Goal: Task Accomplishment & Management: Manage account settings

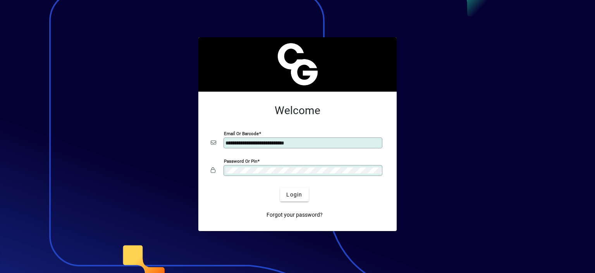
type input "**********"
drag, startPoint x: 0, startPoint y: 0, endPoint x: 495, endPoint y: 160, distance: 520.6
click at [495, 160] on div at bounding box center [297, 136] width 595 height 273
drag, startPoint x: 295, startPoint y: 204, endPoint x: 342, endPoint y: 191, distance: 48.0
click at [342, 191] on mat-card-actions "Login Forgot your password?" at bounding box center [295, 204] width 180 height 40
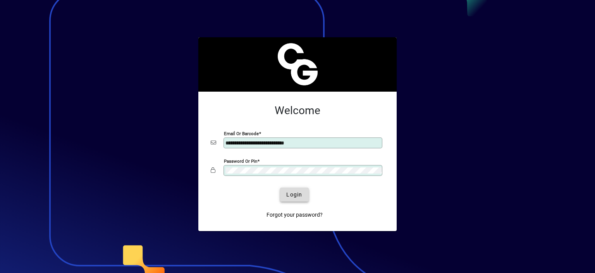
click at [296, 193] on span "Login" at bounding box center [294, 194] width 16 height 8
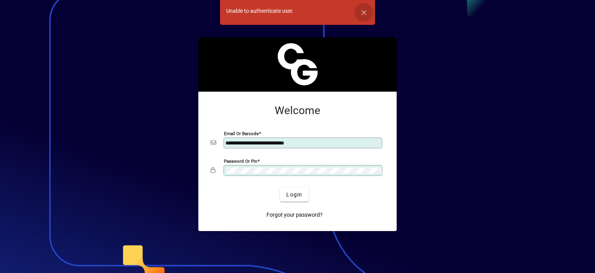
click at [366, 15] on span "button" at bounding box center [364, 12] width 19 height 19
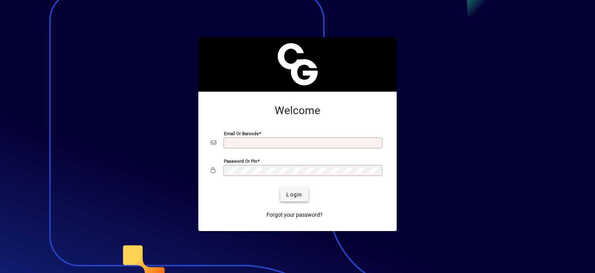
type input "**********"
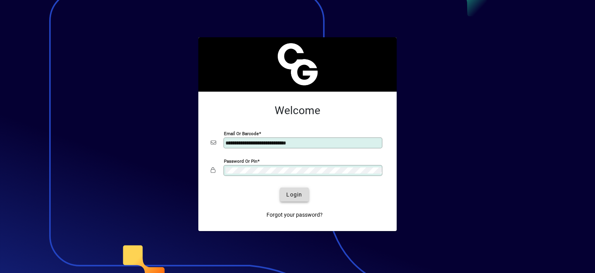
click at [293, 193] on span "Login" at bounding box center [294, 194] width 16 height 8
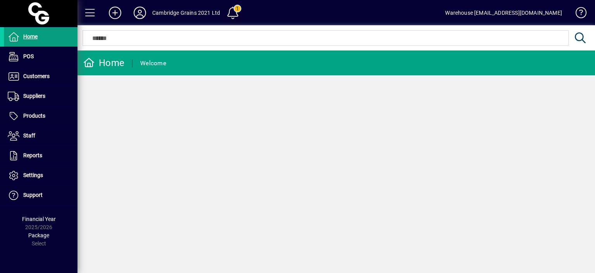
click at [235, 9] on span at bounding box center [233, 12] width 19 height 19
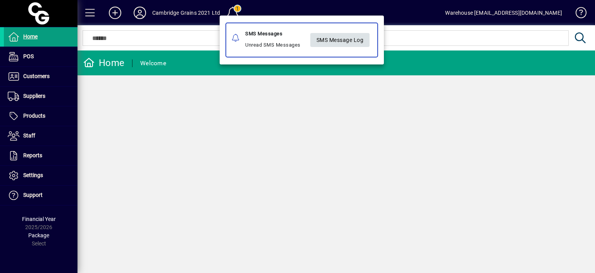
click at [324, 40] on span "SMS Message Log" at bounding box center [340, 39] width 47 height 13
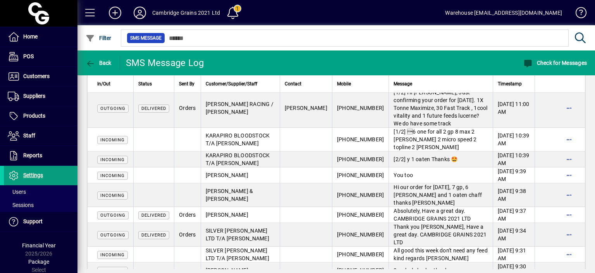
scroll to position [181, 0]
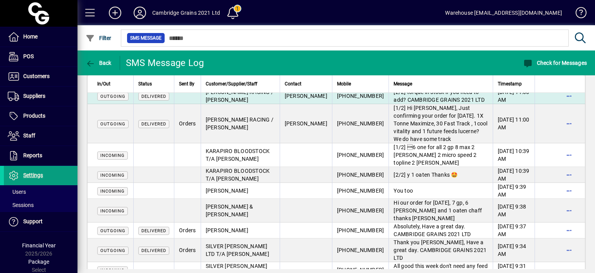
click at [431, 104] on td "[2/2] torque in stock if you need to add? CAMBRIDGE GRAINS 2021 LTD" at bounding box center [441, 96] width 104 height 16
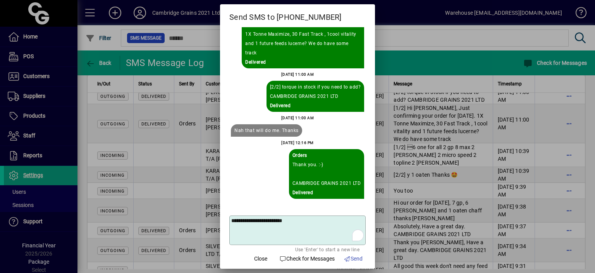
scroll to position [0, 0]
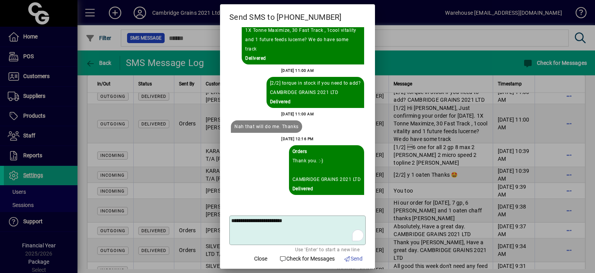
click at [384, 36] on div at bounding box center [297, 136] width 595 height 273
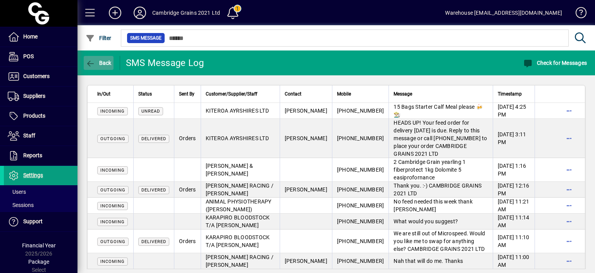
click at [90, 60] on icon "button" at bounding box center [91, 64] width 10 height 8
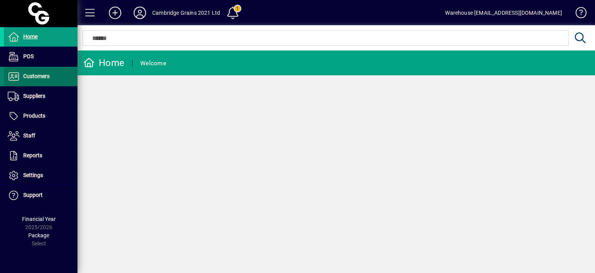
click at [31, 83] on span at bounding box center [41, 76] width 74 height 19
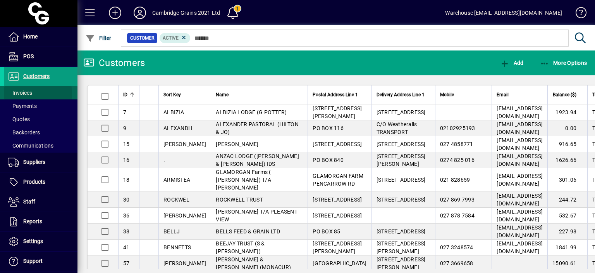
click at [32, 93] on span "Invoices" at bounding box center [20, 93] width 24 height 6
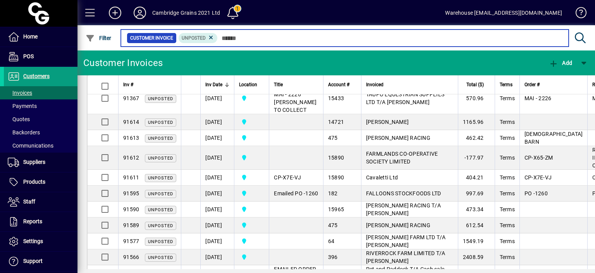
scroll to position [816, 0]
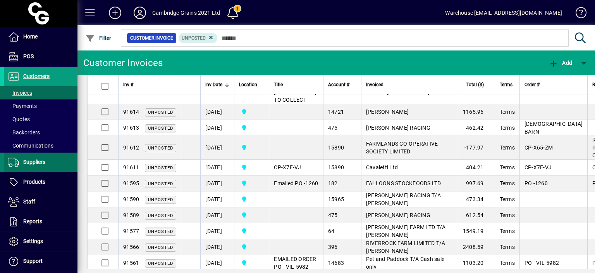
click at [40, 159] on span "Suppliers" at bounding box center [34, 162] width 22 height 6
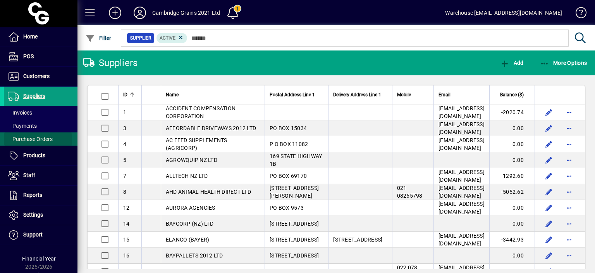
click at [36, 139] on span "Purchase Orders" at bounding box center [30, 139] width 45 height 6
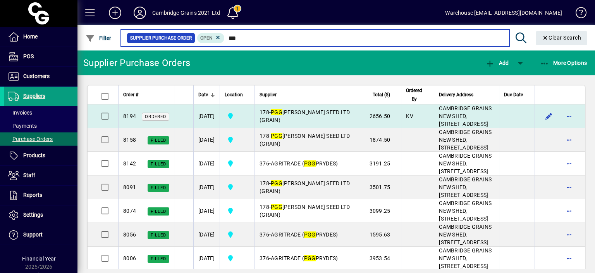
type input "***"
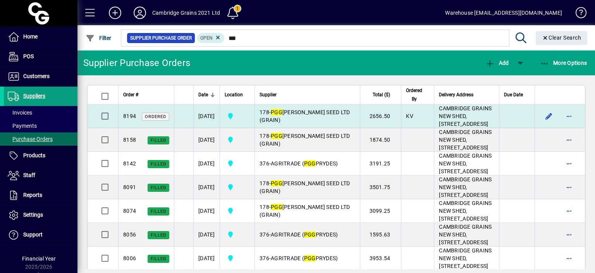
click at [321, 128] on td "178 - PGG WRIGHTSON SEED LTD (GRAIN)" at bounding box center [307, 116] width 105 height 24
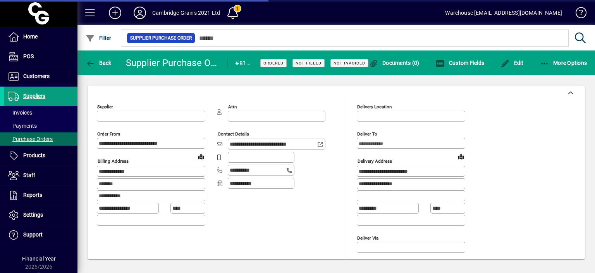
type input "**********"
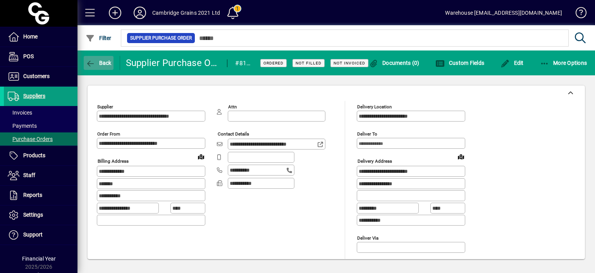
click at [97, 65] on span "Back" at bounding box center [99, 63] width 26 height 6
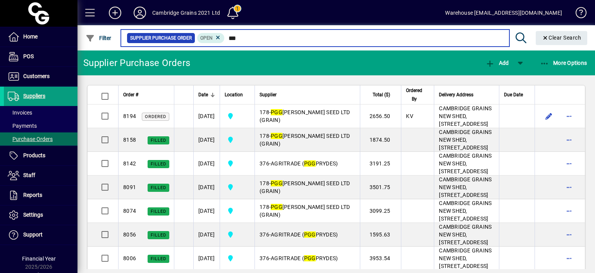
drag, startPoint x: 243, startPoint y: 39, endPoint x: 188, endPoint y: 41, distance: 55.1
click at [188, 41] on div "Supplier Purchase Order Open ***" at bounding box center [315, 38] width 377 height 11
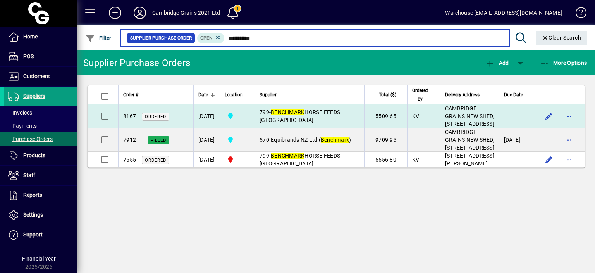
type input "*********"
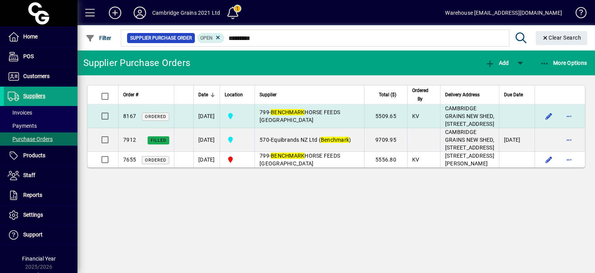
click at [287, 128] on td "799 - BENCHMARK HORSE FEEDS AUSTRALIA" at bounding box center [310, 116] width 110 height 24
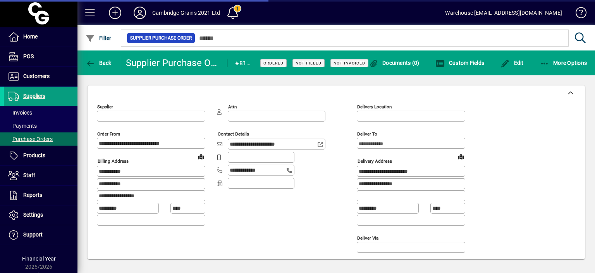
type input "**********"
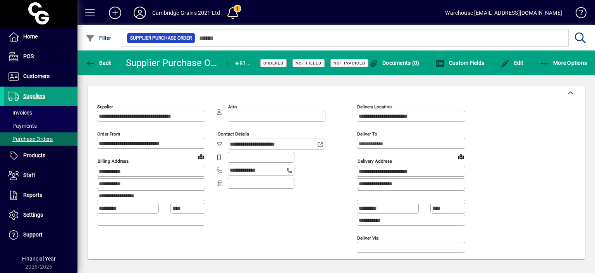
scroll to position [210, 0]
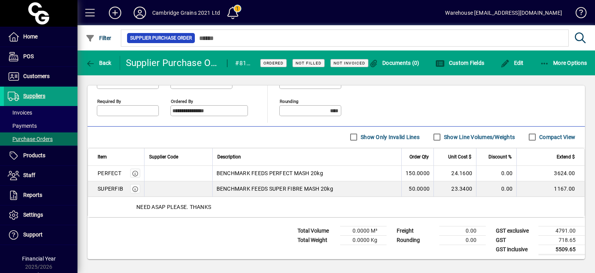
click at [392, 101] on div "**********" at bounding box center [325, 95] width 456 height 54
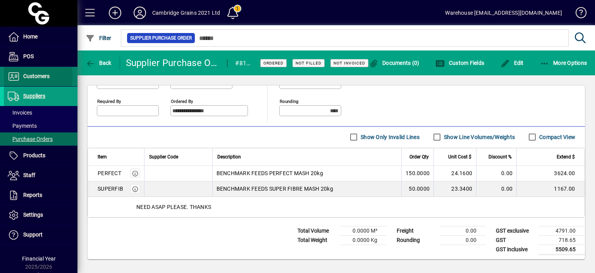
click at [30, 77] on span "Customers" at bounding box center [36, 76] width 26 height 6
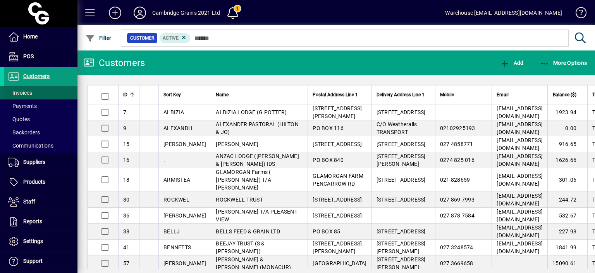
click at [30, 93] on span "Invoices" at bounding box center [20, 93] width 24 height 6
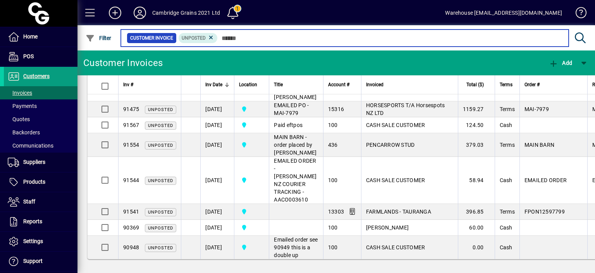
scroll to position [1240, 0]
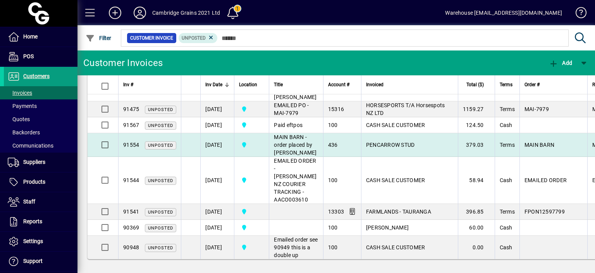
click at [212, 157] on td "07/10/2025" at bounding box center [217, 145] width 34 height 24
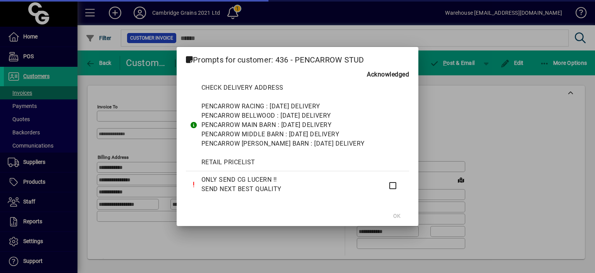
type input "**********"
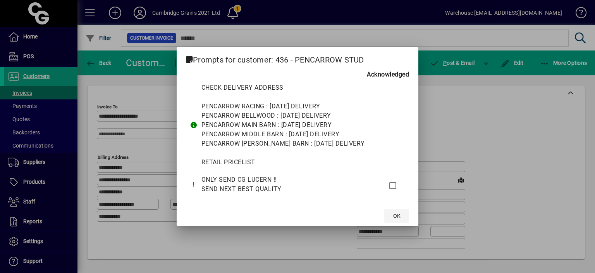
click at [398, 217] on span "OK" at bounding box center [396, 216] width 7 height 8
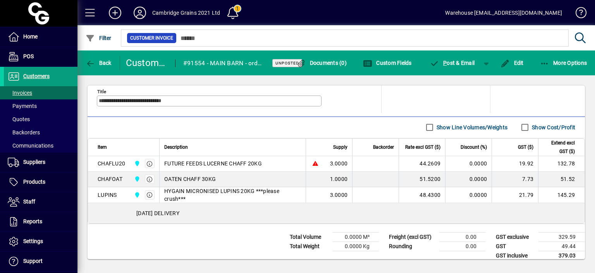
scroll to position [412, 0]
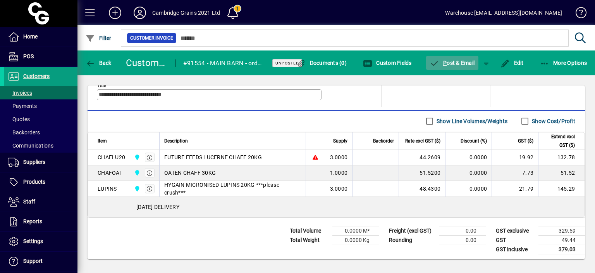
click at [454, 62] on span "P ost & Email" at bounding box center [452, 63] width 45 height 6
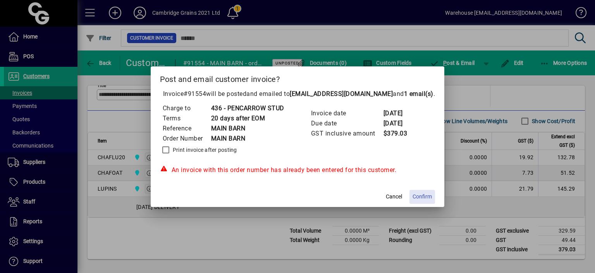
click at [421, 192] on span at bounding box center [423, 196] width 26 height 19
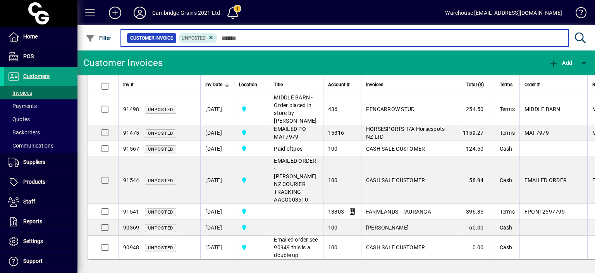
scroll to position [1229, 0]
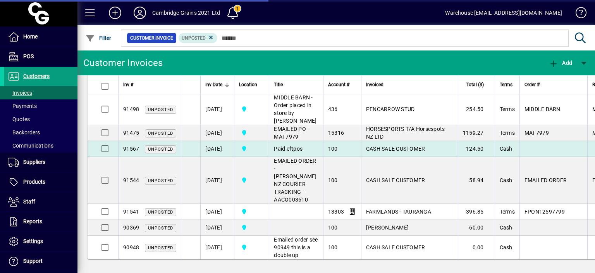
click at [229, 154] on td "07/10/2025" at bounding box center [217, 149] width 34 height 16
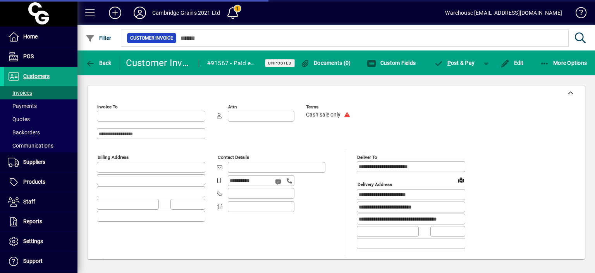
type input "**********"
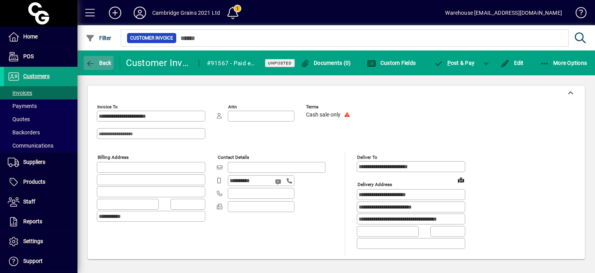
click at [96, 67] on span "button" at bounding box center [99, 62] width 30 height 19
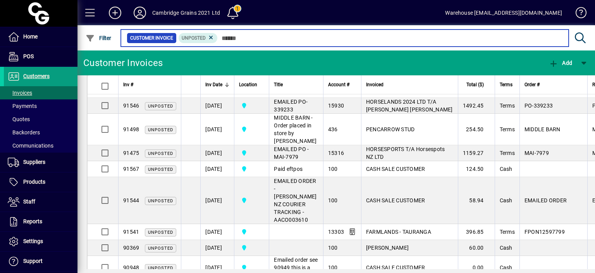
scroll to position [1100, 0]
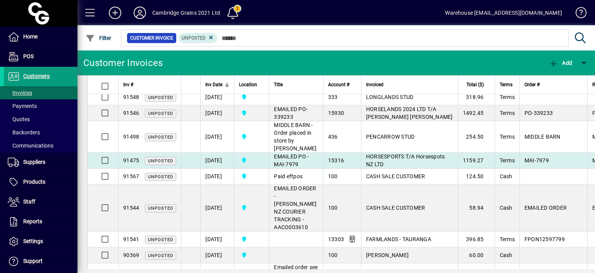
click at [203, 168] on td "08/10/2025" at bounding box center [217, 160] width 34 height 16
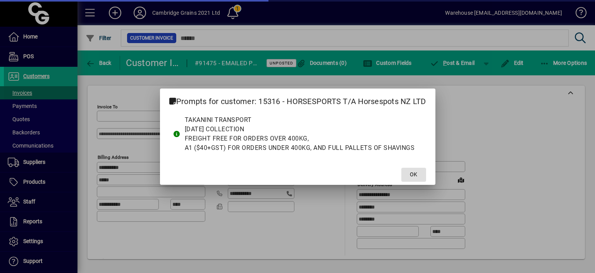
type input "**********"
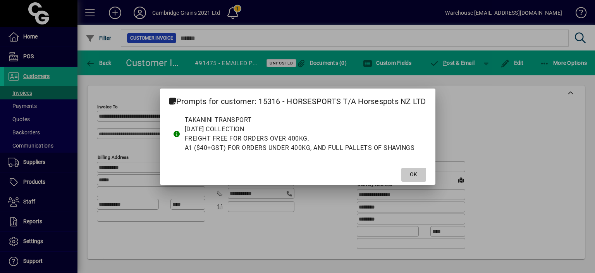
click at [410, 176] on span at bounding box center [414, 174] width 25 height 19
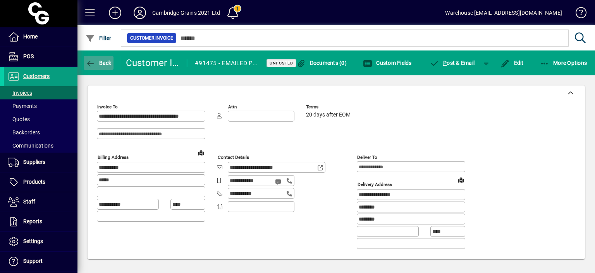
click at [90, 55] on span "button" at bounding box center [99, 62] width 30 height 19
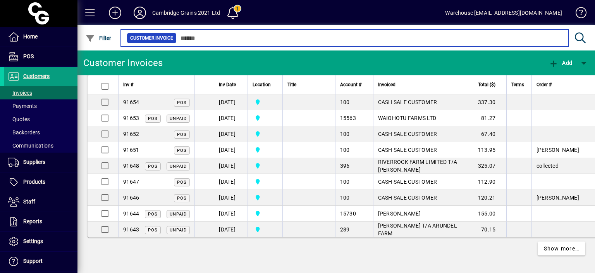
scroll to position [1704, 0]
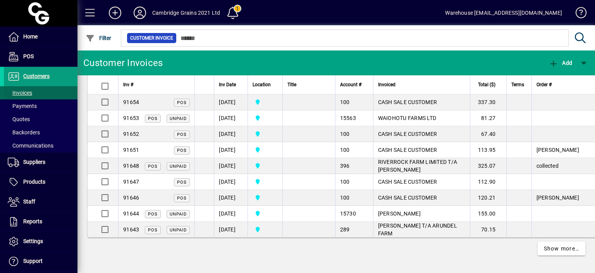
click at [25, 92] on span "Invoices" at bounding box center [20, 93] width 24 height 6
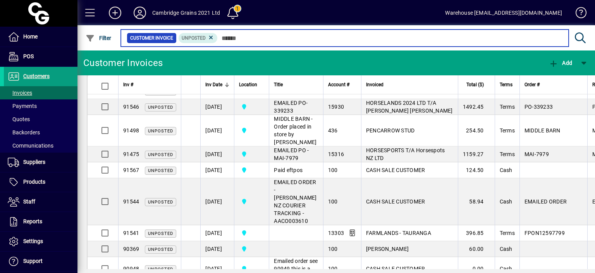
scroll to position [1099, 0]
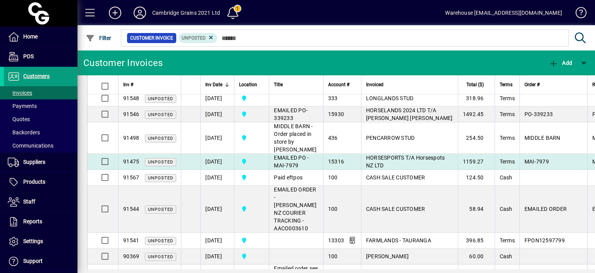
click at [217, 169] on td "[DATE]" at bounding box center [217, 162] width 34 height 16
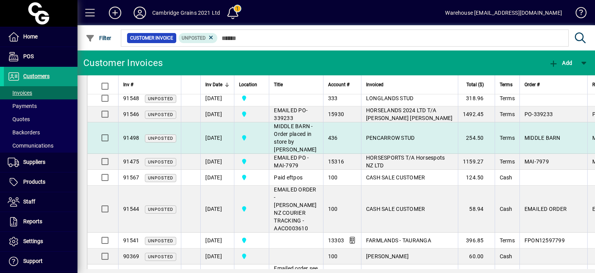
click at [221, 154] on td "[DATE]" at bounding box center [217, 137] width 34 height 31
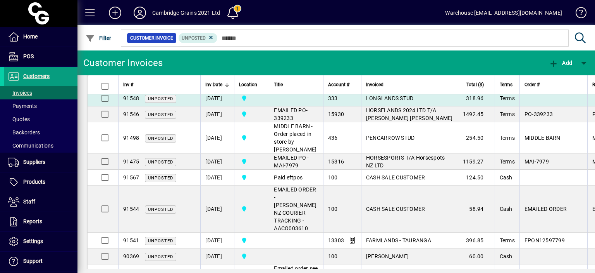
drag, startPoint x: 217, startPoint y: 210, endPoint x: 219, endPoint y: 195, distance: 15.2
click at [219, 106] on td "[DATE]" at bounding box center [217, 98] width 34 height 16
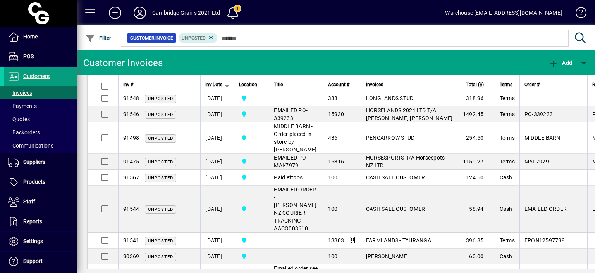
click at [220, 90] on td "[DATE]" at bounding box center [217, 74] width 34 height 31
click at [220, 59] on td "[DATE]" at bounding box center [217, 51] width 34 height 16
click at [220, 43] on td "[DATE]" at bounding box center [217, 35] width 34 height 16
click at [220, 27] on td "[DATE]" at bounding box center [217, 15] width 34 height 24
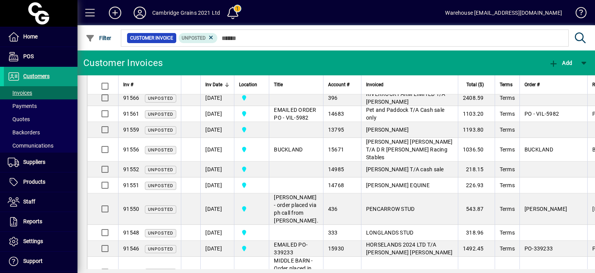
scroll to position [928, 0]
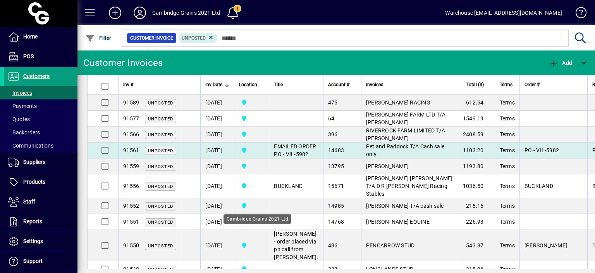
click at [216, 158] on td "[DATE]" at bounding box center [217, 150] width 34 height 16
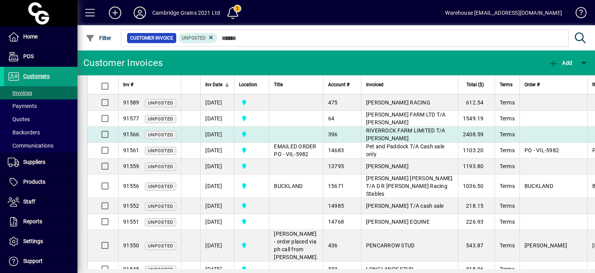
click at [217, 142] on td "[DATE]" at bounding box center [217, 134] width 34 height 16
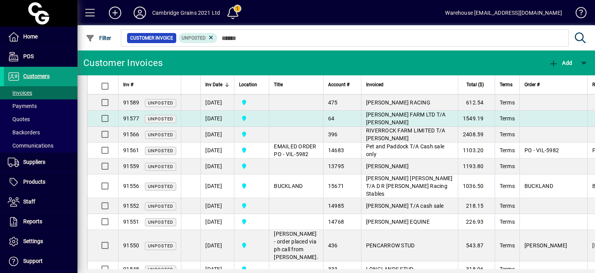
click at [217, 126] on td "[DATE]" at bounding box center [217, 118] width 34 height 16
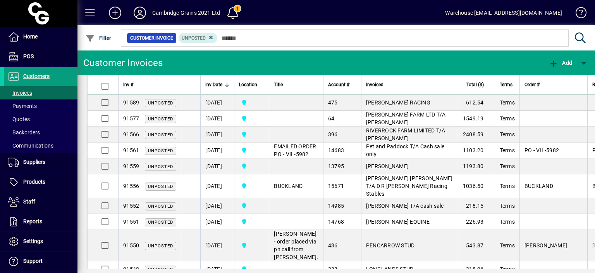
drag, startPoint x: 219, startPoint y: 197, endPoint x: 219, endPoint y: 179, distance: 17.1
click at [219, 95] on td "[DATE]" at bounding box center [217, 87] width 34 height 16
click at [220, 79] on td "[DATE]" at bounding box center [217, 71] width 34 height 16
click at [220, 63] on td "[DATE]" at bounding box center [217, 55] width 34 height 16
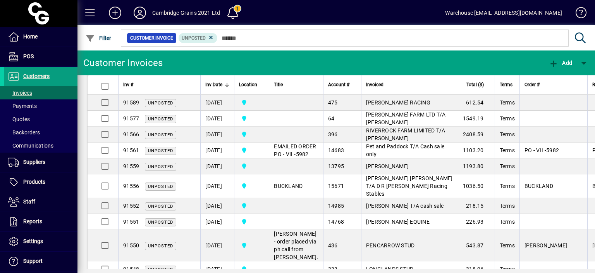
click at [219, 47] on td "[DATE]" at bounding box center [217, 35] width 34 height 24
click at [218, 23] on td "[DATE]" at bounding box center [217, 15] width 34 height 16
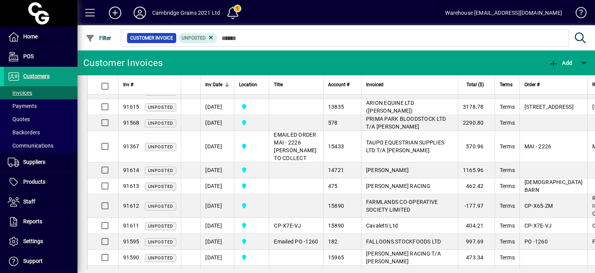
scroll to position [742, 0]
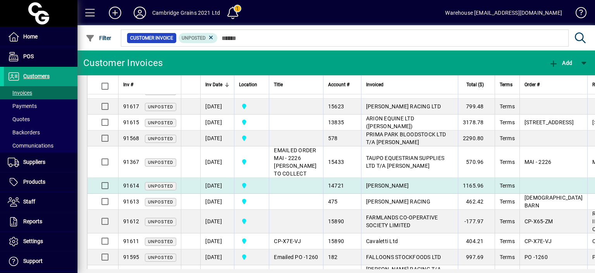
click at [230, 193] on td "[DATE]" at bounding box center [217, 186] width 34 height 16
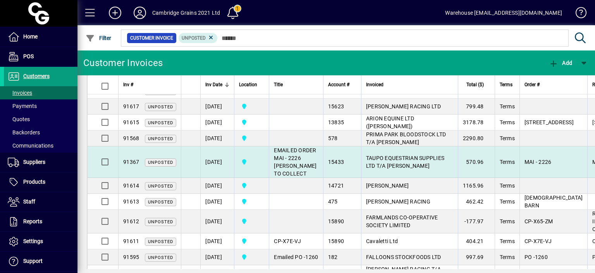
click at [228, 178] on td "[DATE]" at bounding box center [217, 161] width 34 height 31
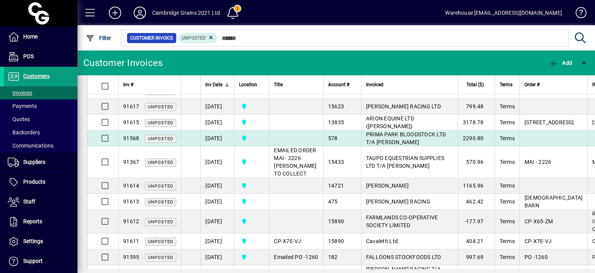
click at [223, 146] on td "[DATE]" at bounding box center [217, 138] width 34 height 16
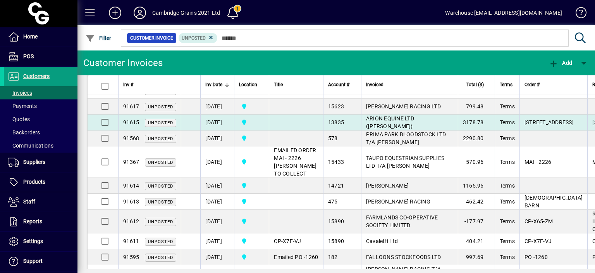
click at [223, 130] on td "[DATE]" at bounding box center [217, 122] width 34 height 16
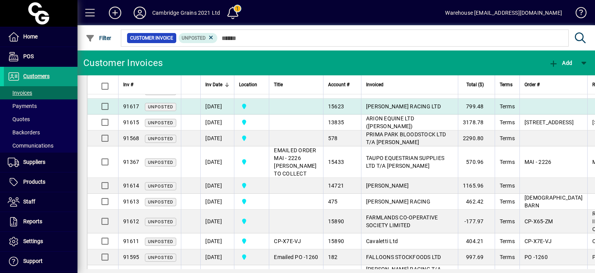
click at [222, 114] on td "[DATE]" at bounding box center [217, 106] width 34 height 16
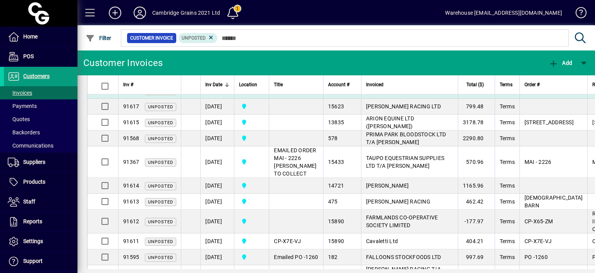
click at [220, 98] on td "[DATE]" at bounding box center [217, 91] width 34 height 16
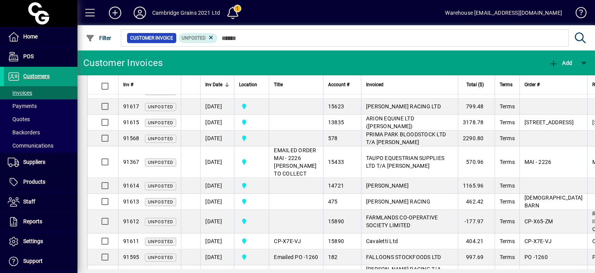
click at [219, 83] on td "[DATE]" at bounding box center [217, 75] width 34 height 16
click at [219, 67] on td "[DATE]" at bounding box center [217, 59] width 34 height 16
click at [221, 51] on td "[DATE]" at bounding box center [217, 43] width 34 height 16
click at [222, 35] on td "[DATE]" at bounding box center [217, 27] width 34 height 16
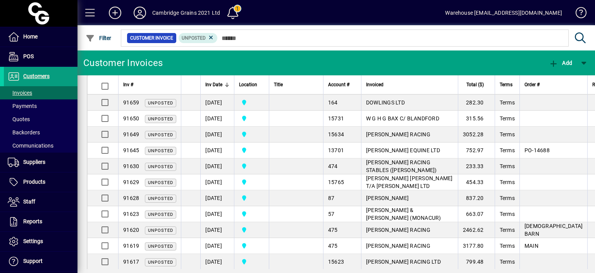
scroll to position [571, 0]
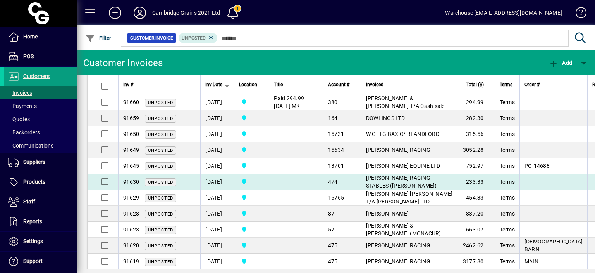
click at [215, 190] on td "[DATE]" at bounding box center [217, 182] width 34 height 16
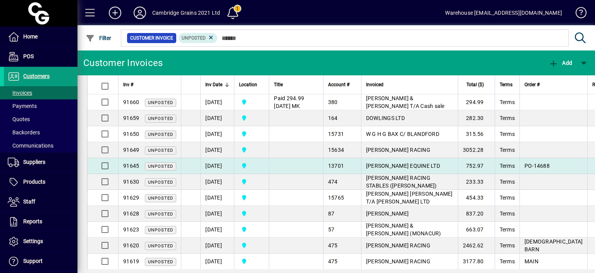
click at [215, 174] on td "[DATE]" at bounding box center [217, 166] width 34 height 16
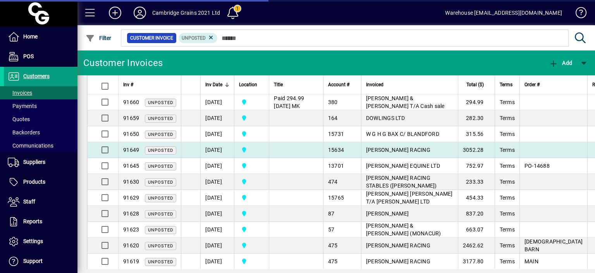
click at [217, 158] on td "[DATE]" at bounding box center [217, 150] width 34 height 16
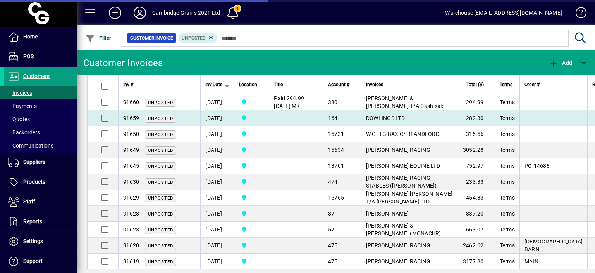
click at [221, 126] on td "[DATE]" at bounding box center [217, 118] width 34 height 16
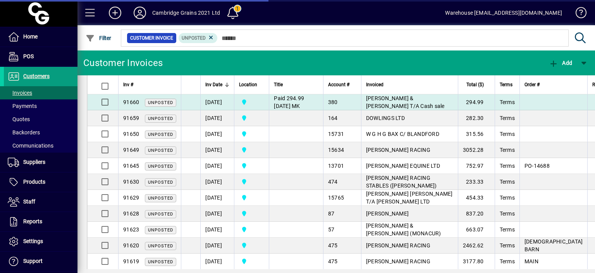
click at [221, 110] on td "[DATE]" at bounding box center [217, 102] width 34 height 16
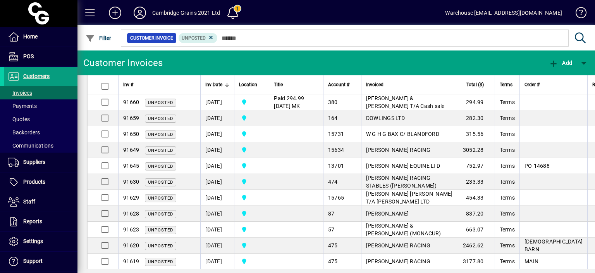
click at [219, 94] on td "[DATE]" at bounding box center [217, 86] width 34 height 16
click at [219, 78] on td "[DATE]" at bounding box center [217, 70] width 34 height 16
click at [217, 62] on td "[DATE]" at bounding box center [217, 55] width 34 height 16
click at [217, 47] on td "[DATE]" at bounding box center [217, 35] width 34 height 24
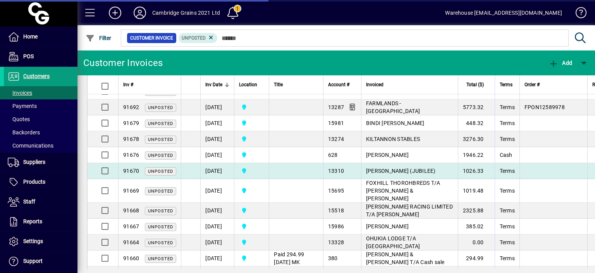
scroll to position [401, 0]
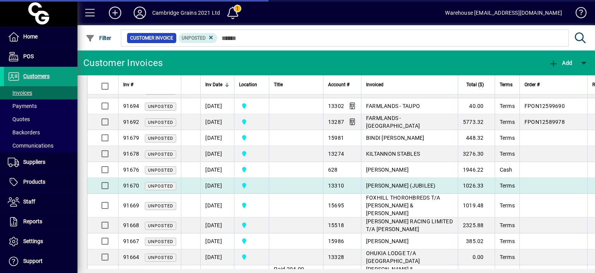
click at [227, 193] on td "[DATE]" at bounding box center [217, 186] width 34 height 16
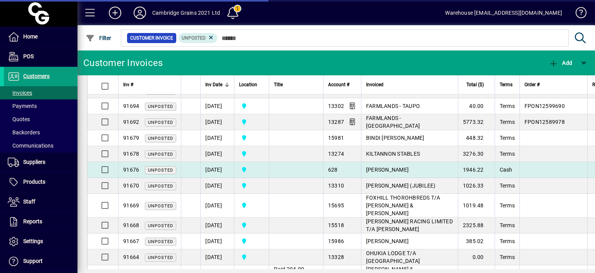
click at [223, 178] on td "[DATE]" at bounding box center [217, 170] width 34 height 16
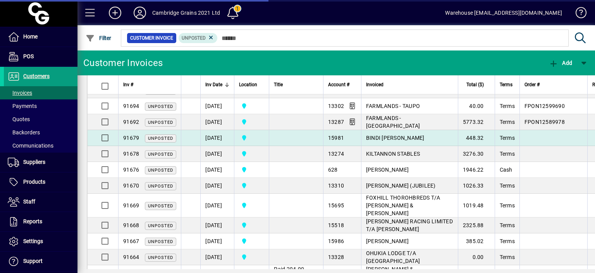
drag, startPoint x: 220, startPoint y: 230, endPoint x: 219, endPoint y: 212, distance: 17.9
click at [219, 146] on td "[DATE]" at bounding box center [217, 138] width 34 height 16
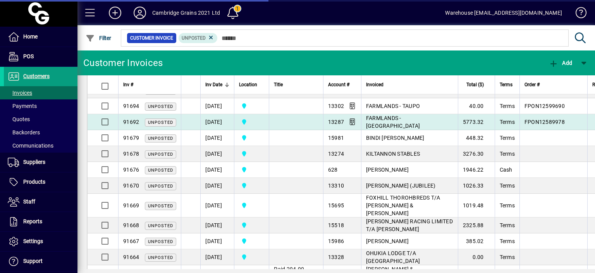
click at [213, 130] on td "[DATE]" at bounding box center [217, 122] width 34 height 16
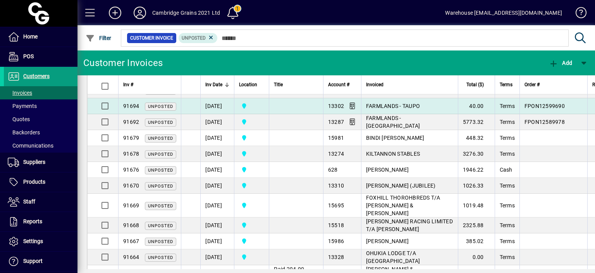
click at [213, 114] on td "[DATE]" at bounding box center [217, 106] width 34 height 16
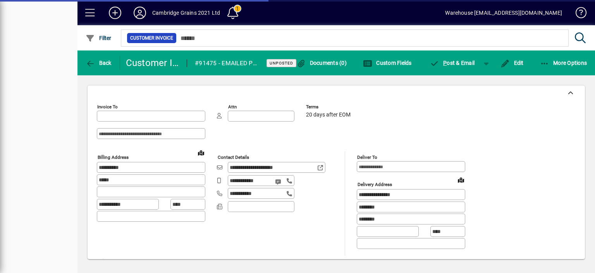
type input "**********"
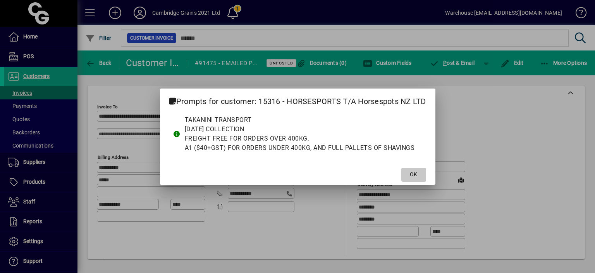
click at [409, 176] on span at bounding box center [414, 174] width 25 height 19
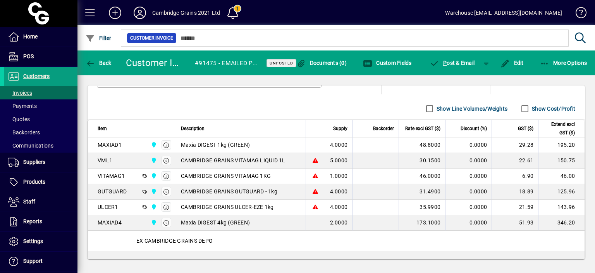
scroll to position [479, 0]
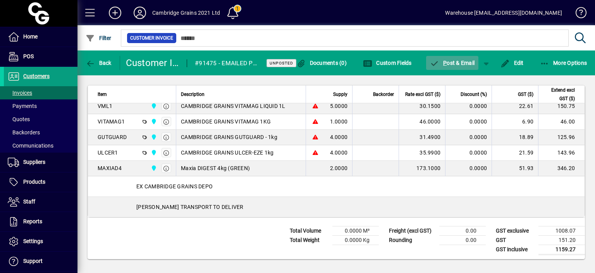
click at [452, 64] on span "P ost & Email" at bounding box center [452, 63] width 45 height 6
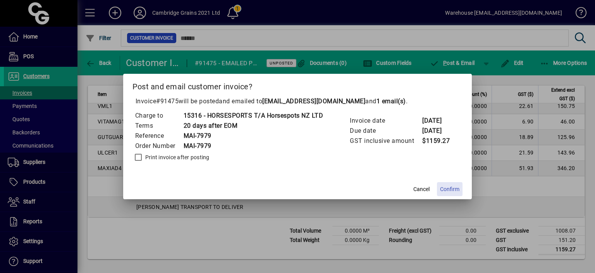
click at [451, 186] on span "Confirm" at bounding box center [449, 189] width 19 height 8
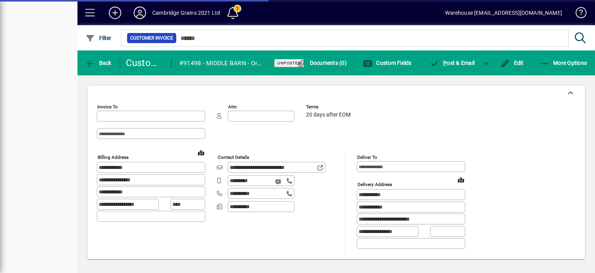
type input "**********"
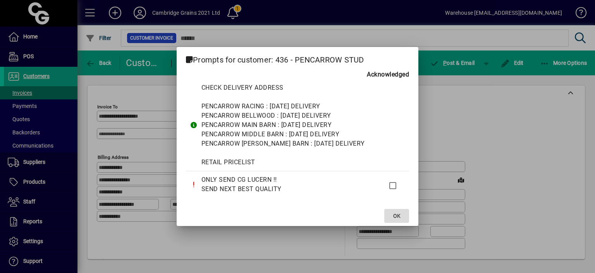
click at [400, 212] on span "OK" at bounding box center [396, 216] width 7 height 8
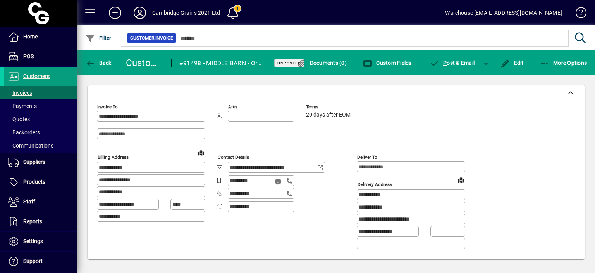
scroll to position [381, 0]
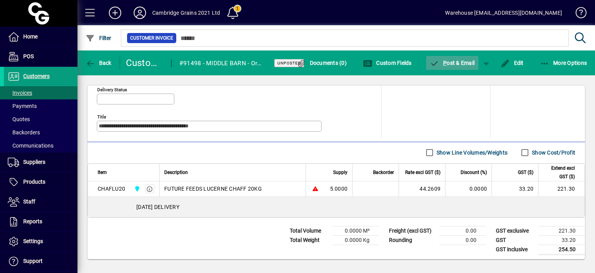
click at [452, 55] on span "button" at bounding box center [452, 62] width 53 height 19
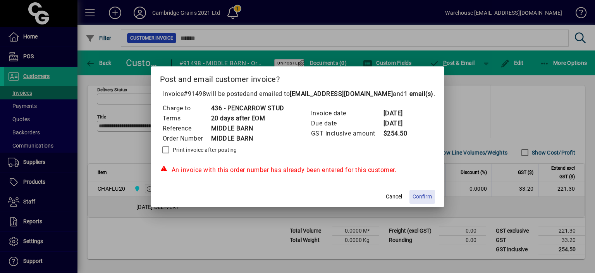
click at [424, 196] on span "Confirm" at bounding box center [422, 196] width 19 height 8
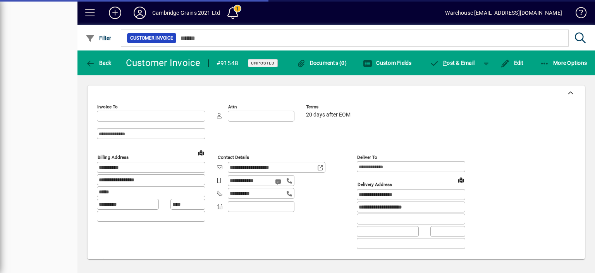
type input "**********"
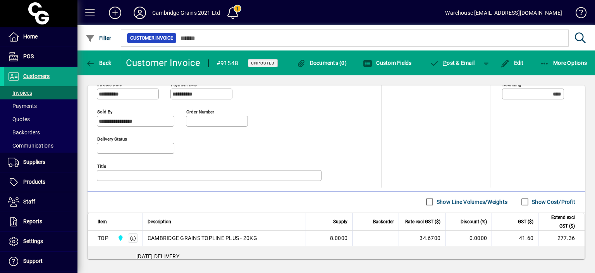
scroll to position [381, 0]
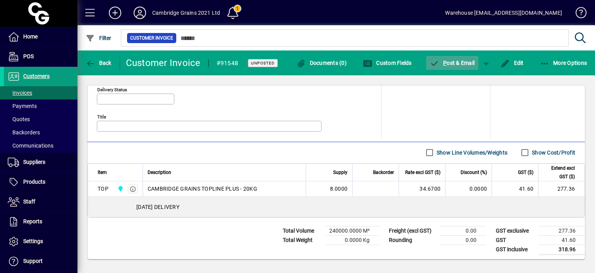
click at [445, 62] on span "P" at bounding box center [445, 63] width 3 height 6
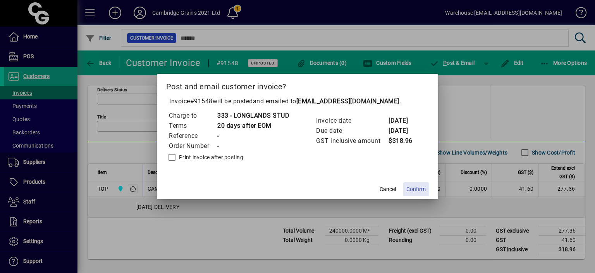
click at [414, 190] on span "Confirm" at bounding box center [416, 189] width 19 height 8
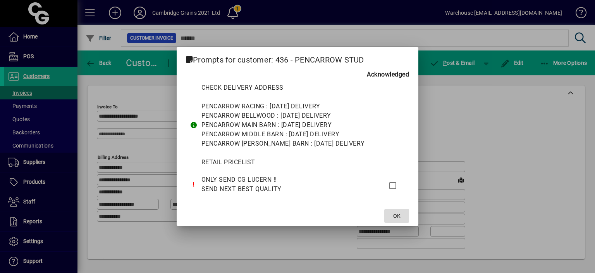
click at [395, 214] on span "OK" at bounding box center [396, 216] width 7 height 8
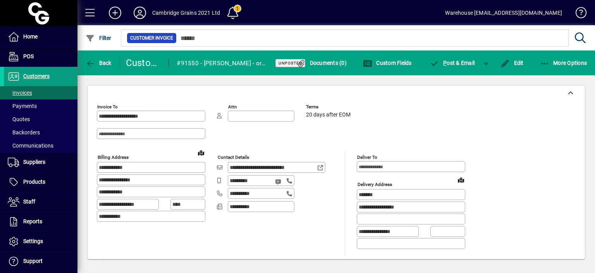
scroll to position [412, 0]
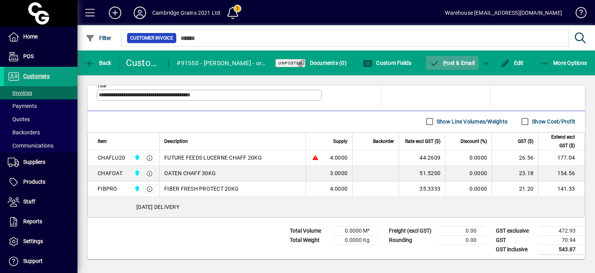
click at [448, 66] on span "P ost & Email" at bounding box center [452, 63] width 45 height 6
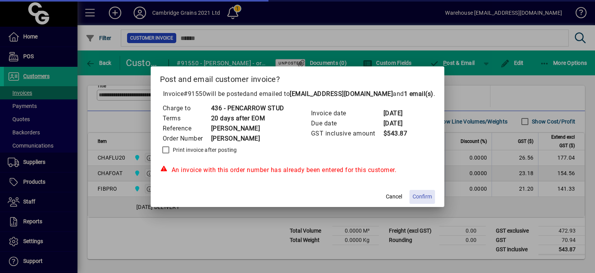
click at [422, 196] on span "Confirm" at bounding box center [422, 196] width 19 height 8
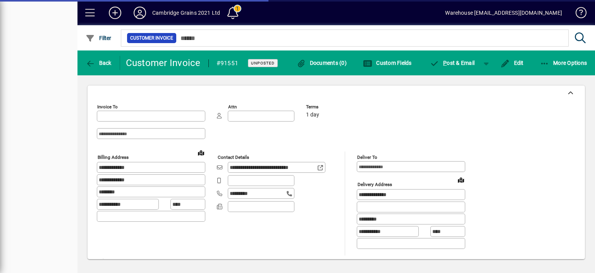
type input "**********"
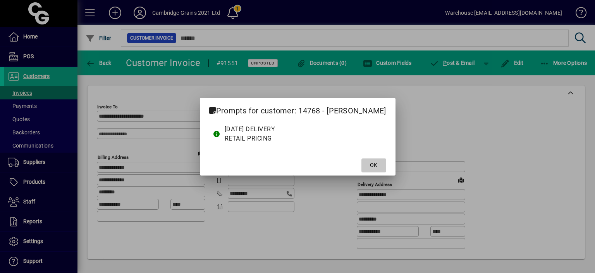
click at [375, 162] on span "OK" at bounding box center [373, 165] width 7 height 8
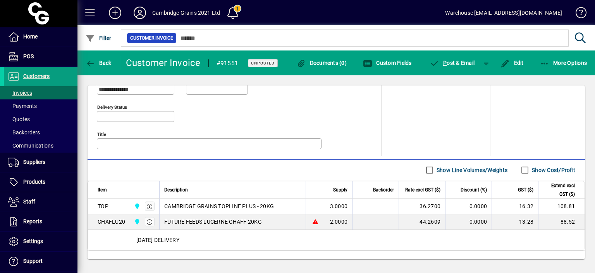
scroll to position [396, 0]
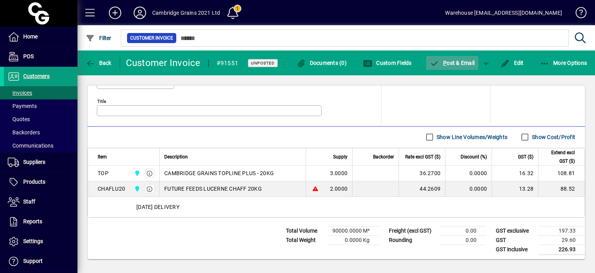
click at [453, 63] on span "P ost & Email" at bounding box center [452, 63] width 45 height 6
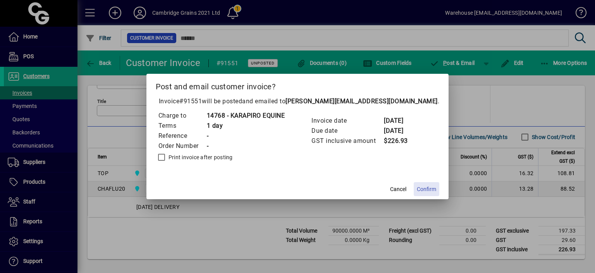
click at [417, 188] on span "Confirm" at bounding box center [426, 189] width 19 height 8
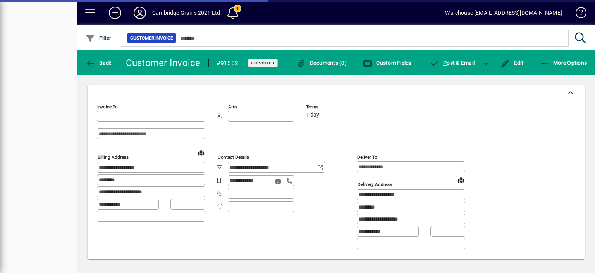
type input "**********"
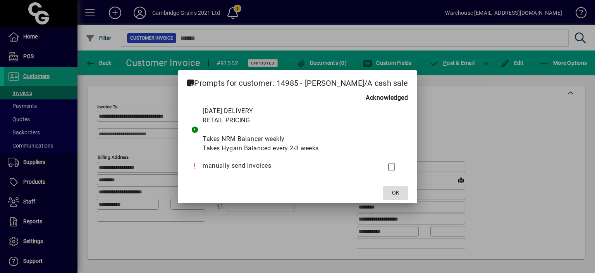
click at [400, 190] on span "OK" at bounding box center [395, 192] width 7 height 8
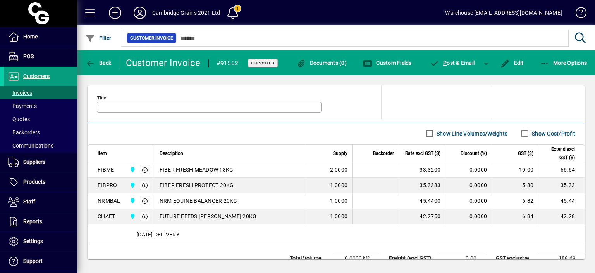
scroll to position [427, 0]
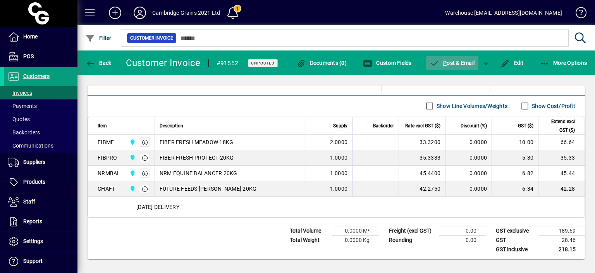
click at [443, 65] on span "P ost & Email" at bounding box center [452, 63] width 45 height 6
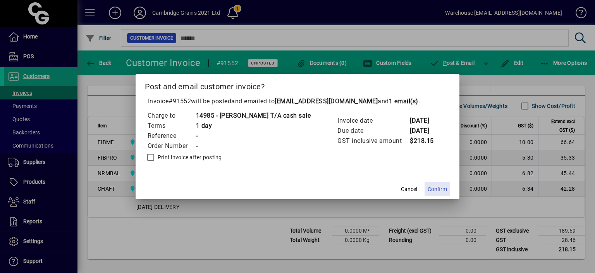
click at [441, 190] on span "Confirm" at bounding box center [437, 189] width 19 height 8
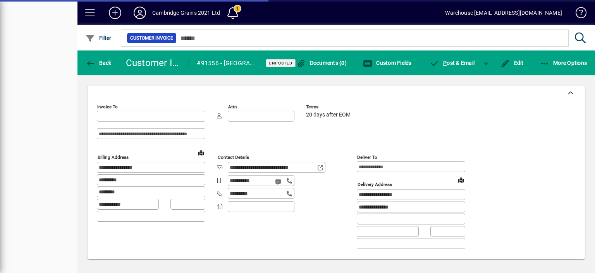
type input "**********"
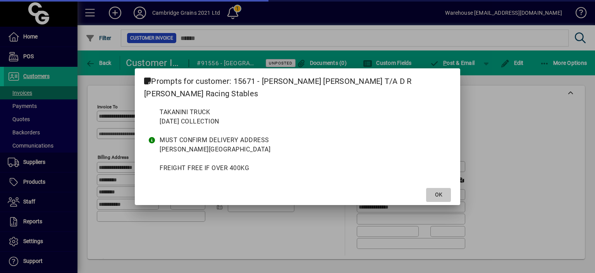
click at [433, 185] on span at bounding box center [438, 194] width 25 height 19
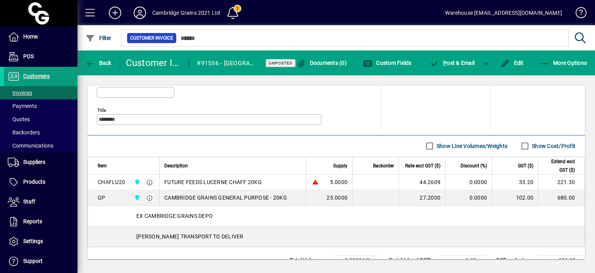
scroll to position [417, 0]
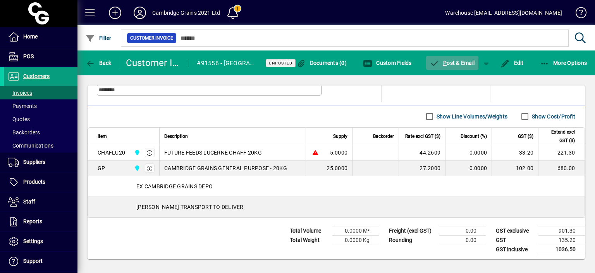
click at [450, 68] on span "button" at bounding box center [452, 62] width 53 height 19
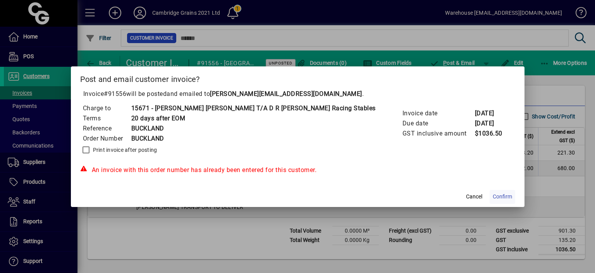
click at [493, 195] on span "Confirm" at bounding box center [502, 196] width 19 height 8
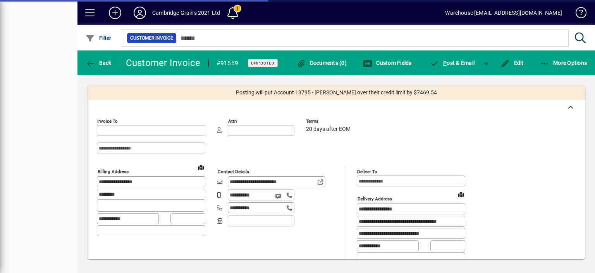
type input "**********"
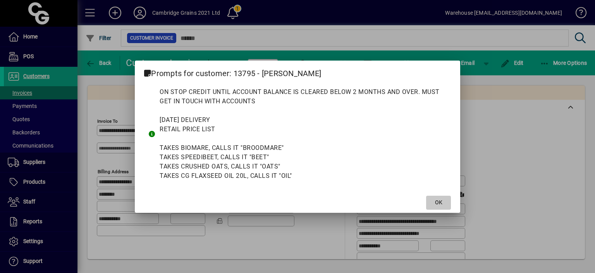
click at [439, 201] on span "OK" at bounding box center [438, 202] width 7 height 8
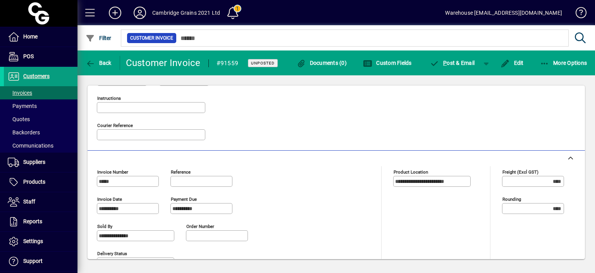
scroll to position [457, 0]
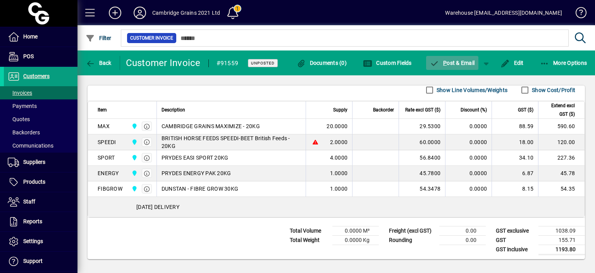
click at [440, 58] on span "button" at bounding box center [452, 62] width 53 height 19
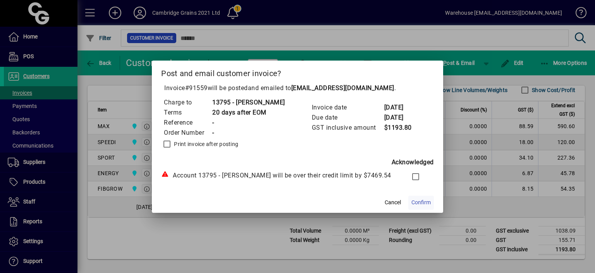
click at [426, 201] on span "Confirm" at bounding box center [421, 202] width 19 height 8
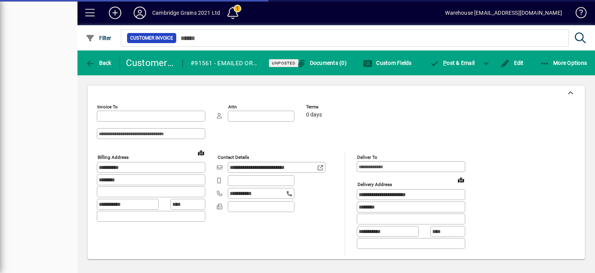
type input "**********"
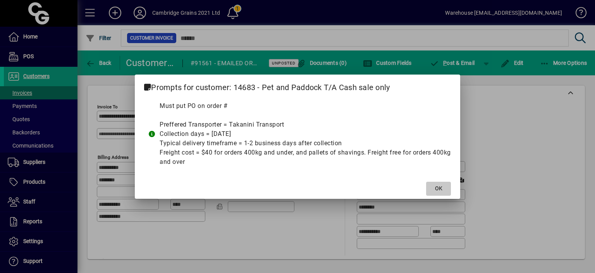
click at [438, 187] on span "OK" at bounding box center [438, 188] width 7 height 8
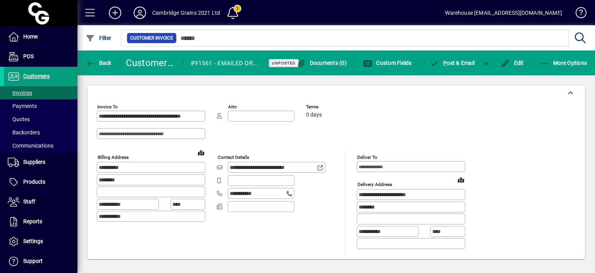
scroll to position [463, 0]
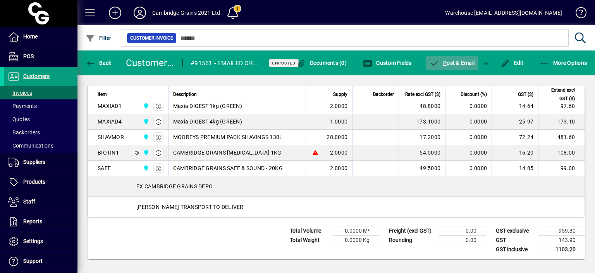
click at [450, 63] on span "P ost & Email" at bounding box center [452, 63] width 45 height 6
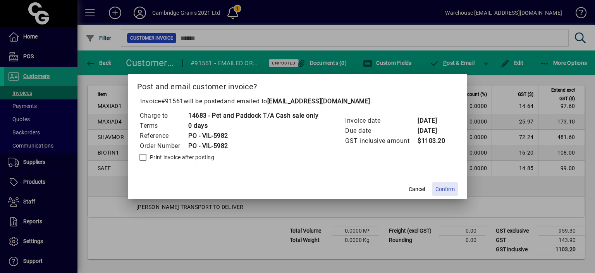
click at [443, 189] on span "Confirm" at bounding box center [445, 189] width 19 height 8
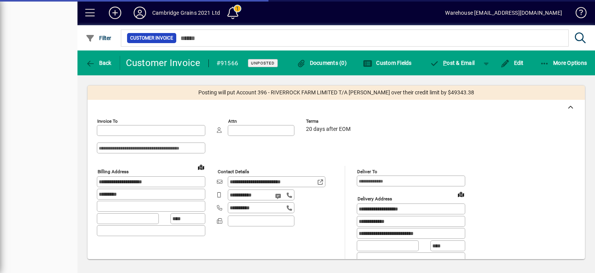
type input "**********"
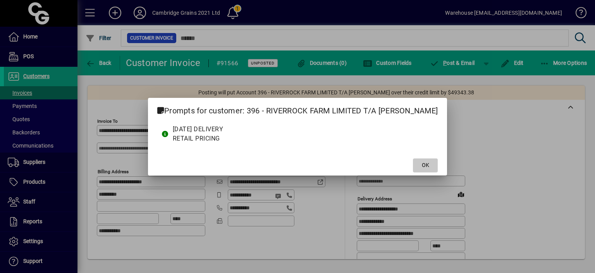
click at [428, 163] on span "OK" at bounding box center [425, 165] width 7 height 8
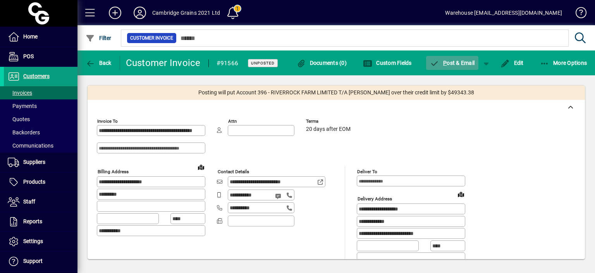
click at [461, 66] on span "P ost & Email" at bounding box center [452, 63] width 45 height 6
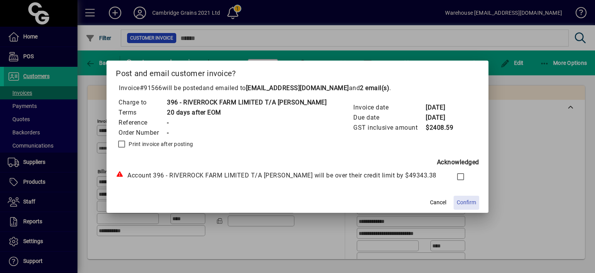
click at [464, 205] on span "Confirm" at bounding box center [466, 202] width 19 height 8
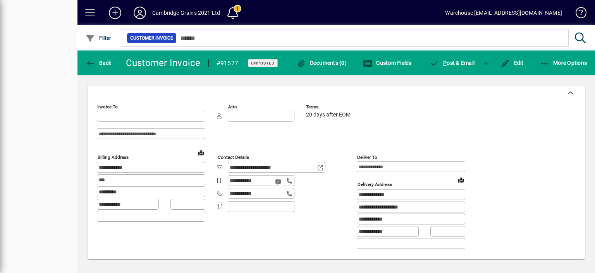
type input "**********"
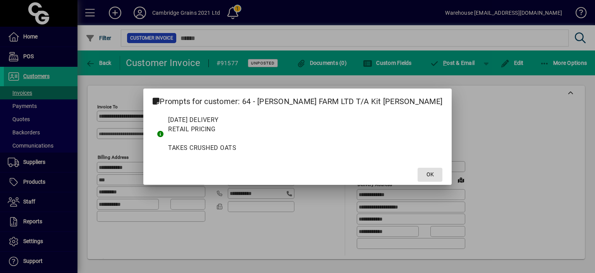
click at [427, 171] on span "OK" at bounding box center [430, 174] width 7 height 8
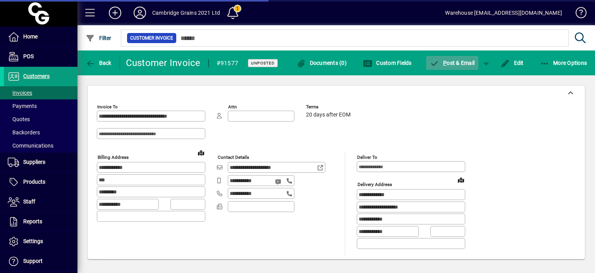
click at [448, 62] on span "P ost & Email" at bounding box center [452, 63] width 45 height 6
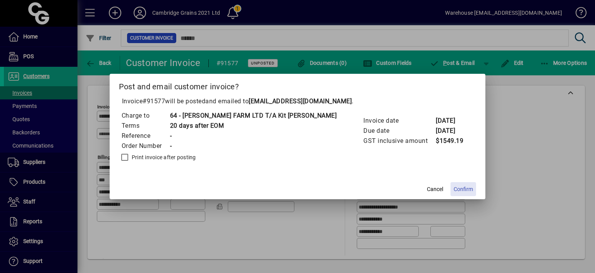
click at [454, 189] on span "Confirm" at bounding box center [463, 189] width 19 height 8
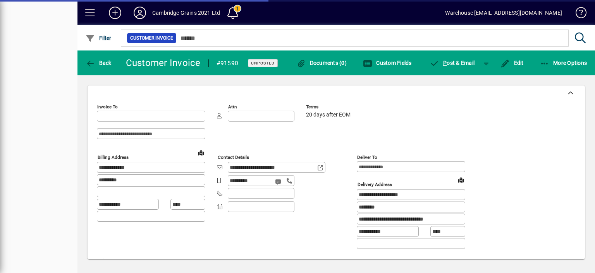
type input "**********"
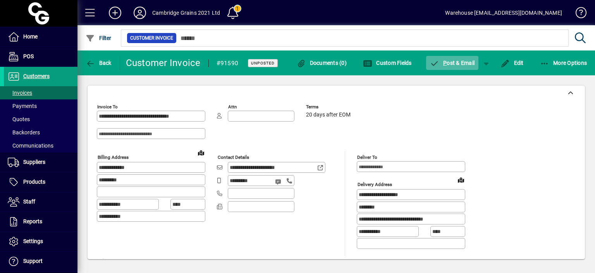
drag, startPoint x: 595, startPoint y: 88, endPoint x: 448, endPoint y: 62, distance: 149.1
click at [448, 62] on app-page-header "**********" at bounding box center [337, 159] width 518 height 218
click at [448, 62] on span "P ost & Email" at bounding box center [452, 63] width 45 height 6
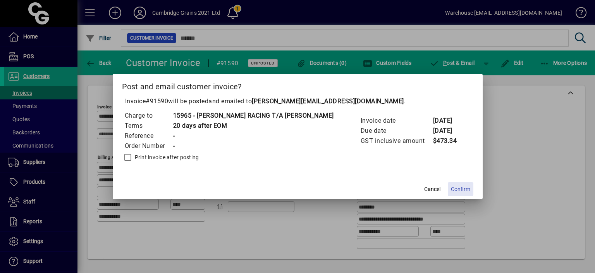
click at [451, 187] on span "Confirm" at bounding box center [460, 189] width 19 height 8
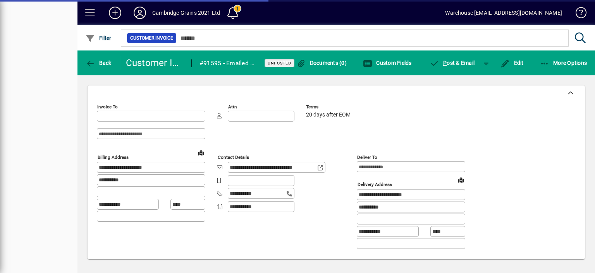
type input "**********"
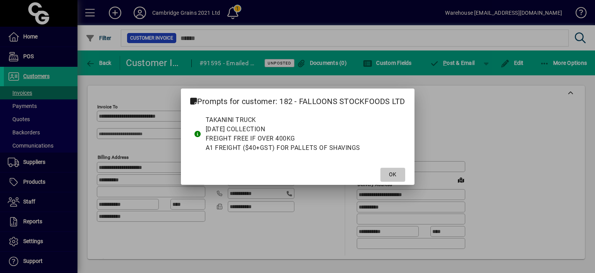
click at [387, 170] on span at bounding box center [393, 174] width 25 height 19
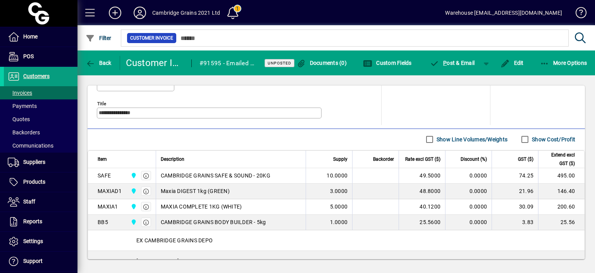
scroll to position [448, 0]
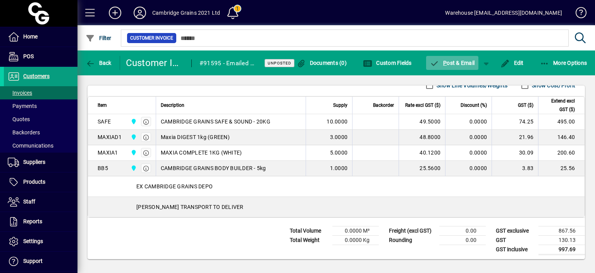
click at [454, 62] on span "P ost & Email" at bounding box center [452, 63] width 45 height 6
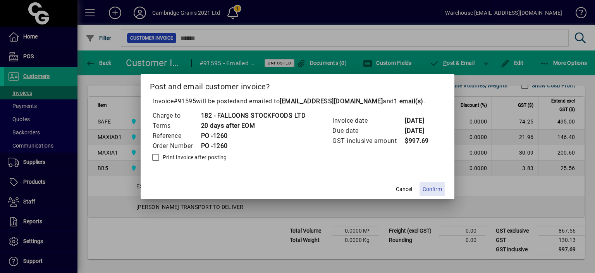
click at [433, 188] on span "Confirm" at bounding box center [432, 189] width 19 height 8
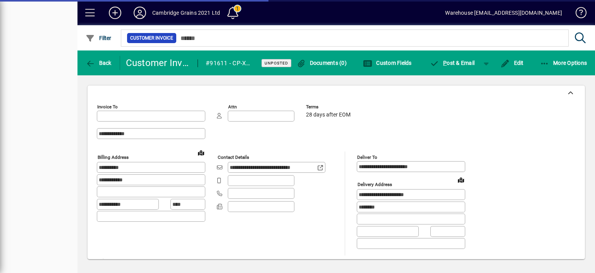
type input "**********"
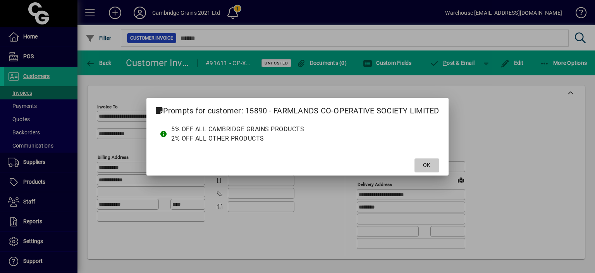
click at [430, 165] on span "OK" at bounding box center [426, 165] width 7 height 8
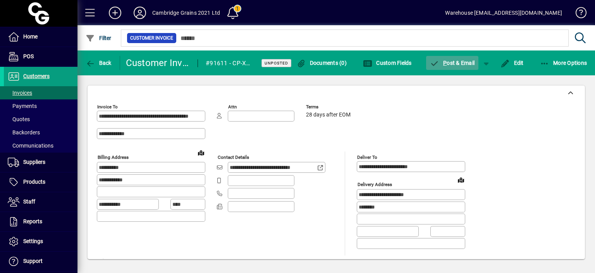
click at [440, 61] on span "P ost & Email" at bounding box center [452, 63] width 45 height 6
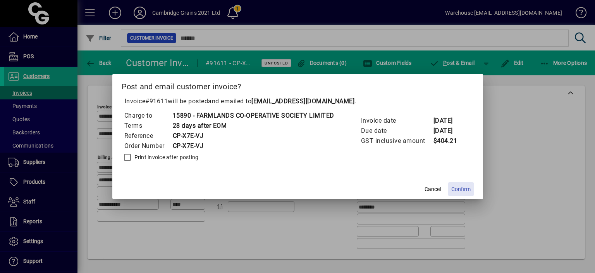
click at [464, 186] on span "Confirm" at bounding box center [461, 189] width 19 height 8
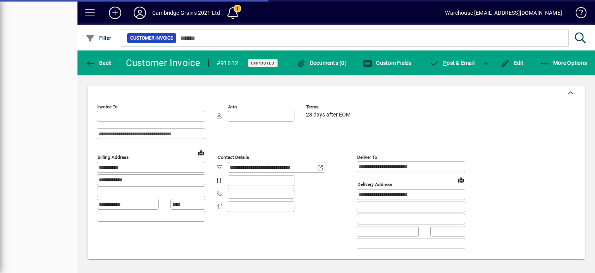
type input "**********"
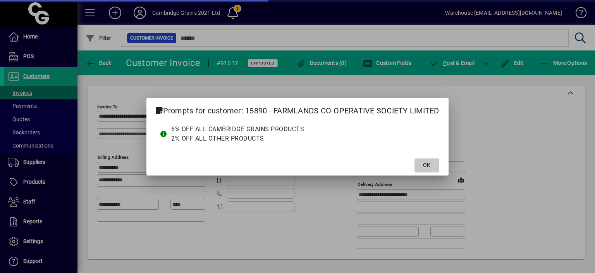
click at [426, 159] on span at bounding box center [427, 165] width 25 height 19
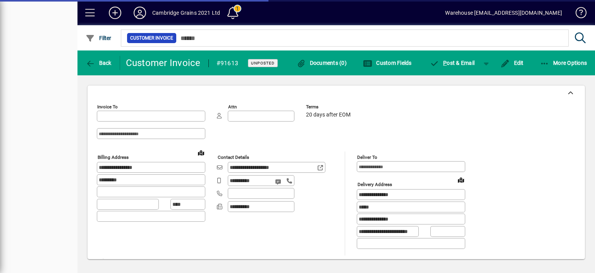
type input "**********"
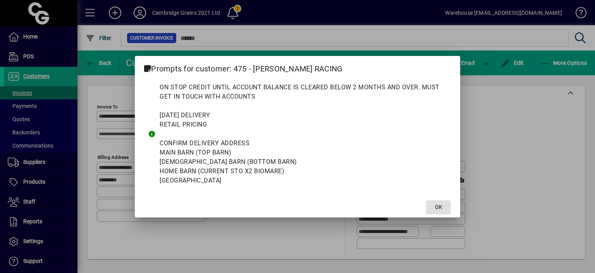
click at [436, 204] on span "OK" at bounding box center [438, 207] width 7 height 8
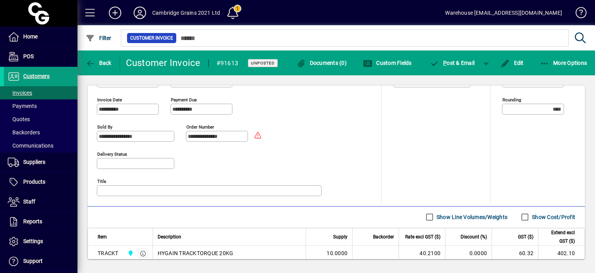
scroll to position [381, 0]
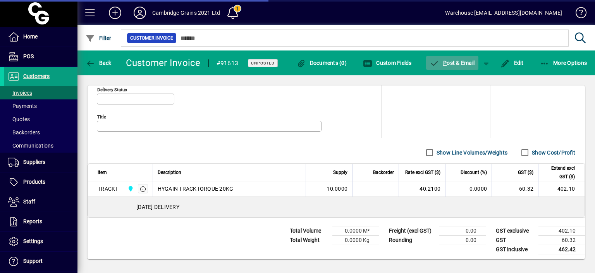
click at [444, 61] on span "P" at bounding box center [445, 63] width 3 height 6
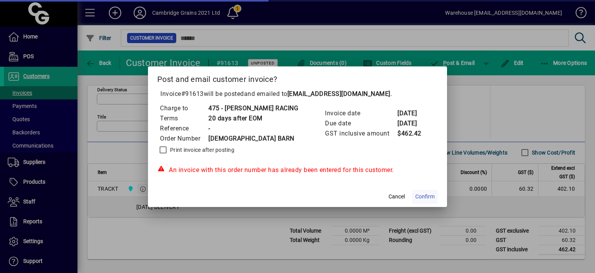
click at [425, 194] on span "Confirm" at bounding box center [425, 196] width 19 height 8
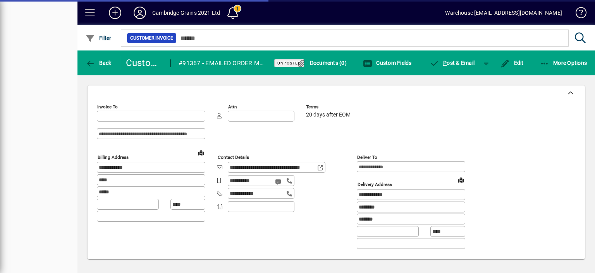
type input "**********"
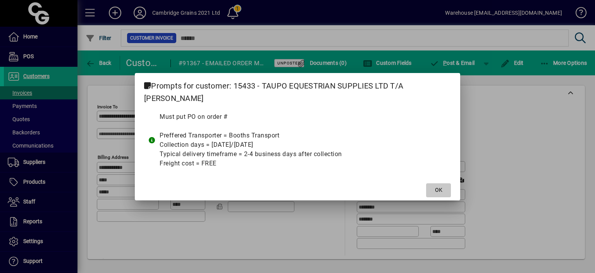
click at [437, 186] on span "OK" at bounding box center [438, 190] width 7 height 8
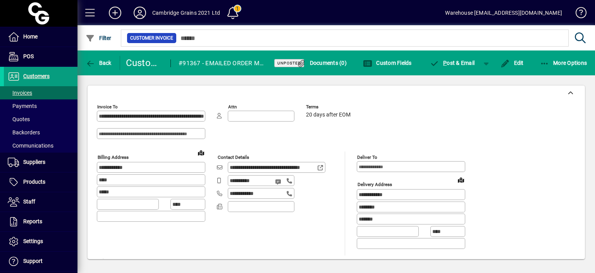
click at [434, 114] on div "**********" at bounding box center [336, 126] width 479 height 50
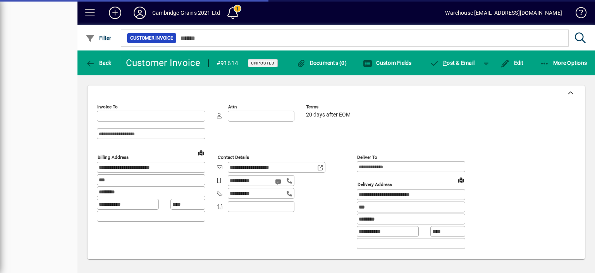
type input "**********"
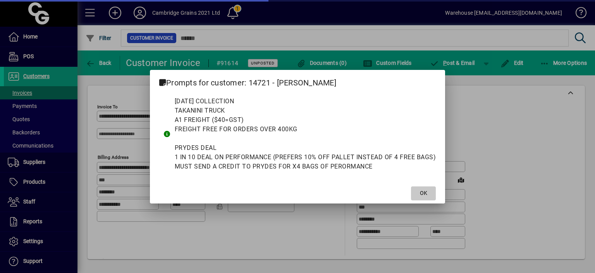
click at [413, 192] on span at bounding box center [423, 193] width 25 height 19
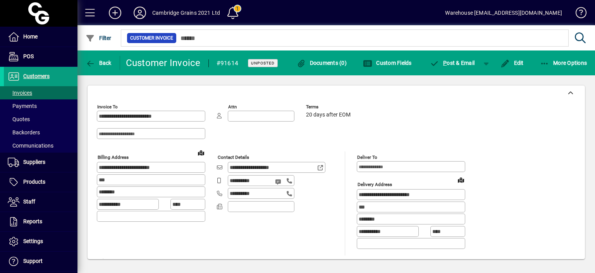
scroll to position [401, 0]
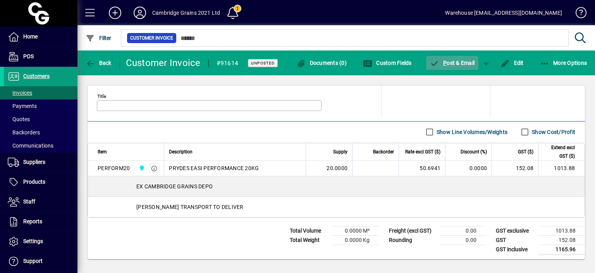
click at [453, 68] on span "button" at bounding box center [452, 62] width 53 height 19
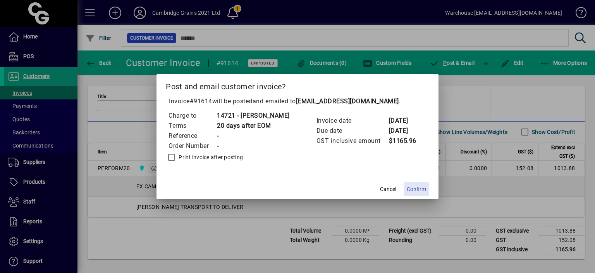
click at [426, 188] on span "Confirm" at bounding box center [416, 189] width 19 height 8
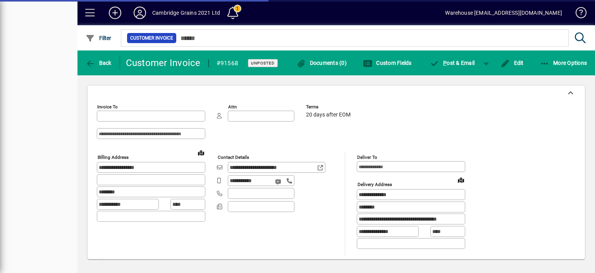
type input "**********"
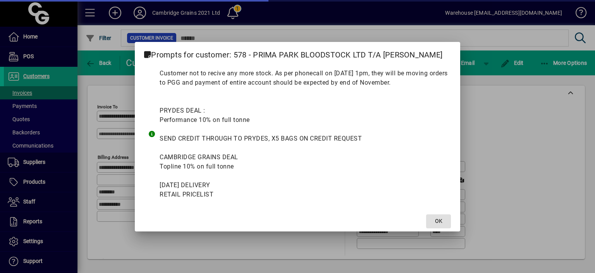
click at [437, 217] on span "OK" at bounding box center [438, 221] width 7 height 8
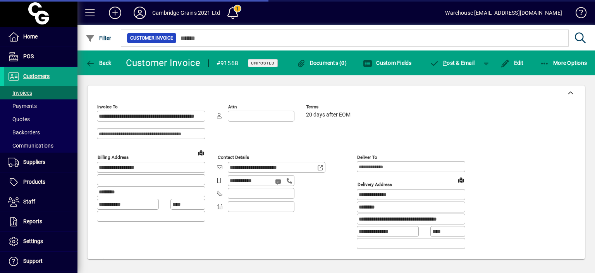
scroll to position [381, 0]
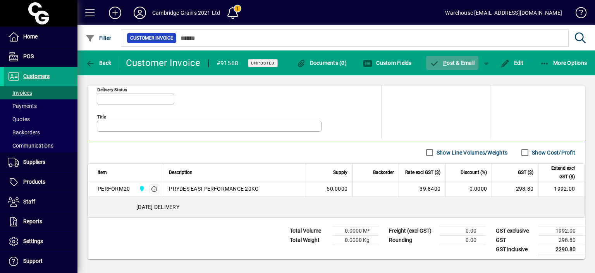
click at [456, 62] on span "P ost & Email" at bounding box center [452, 63] width 45 height 6
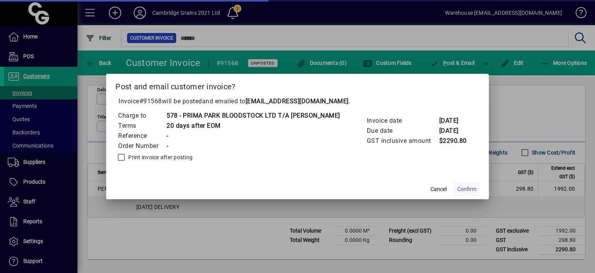
click at [467, 190] on span "Confirm" at bounding box center [466, 189] width 19 height 8
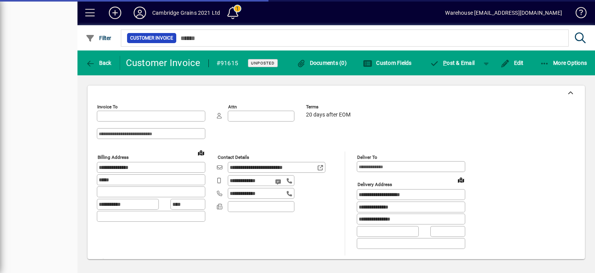
type input "**********"
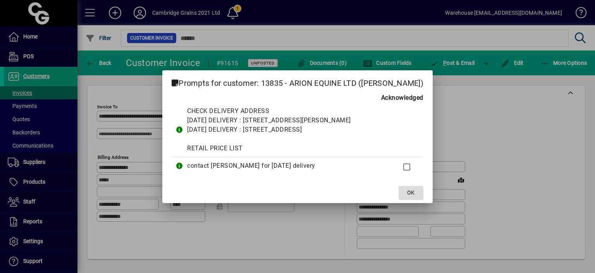
click at [407, 191] on span "OK" at bounding box center [410, 192] width 7 height 8
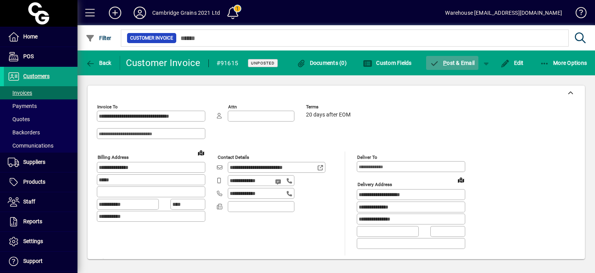
click at [455, 63] on span "P ost & Email" at bounding box center [452, 63] width 45 height 6
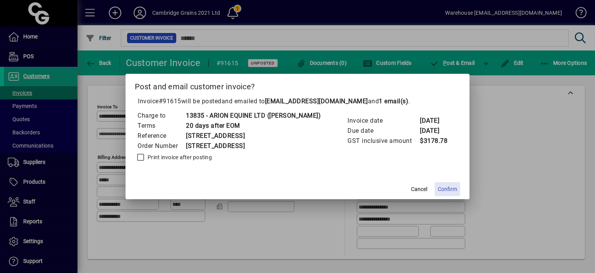
click at [439, 190] on span "Confirm" at bounding box center [447, 189] width 19 height 8
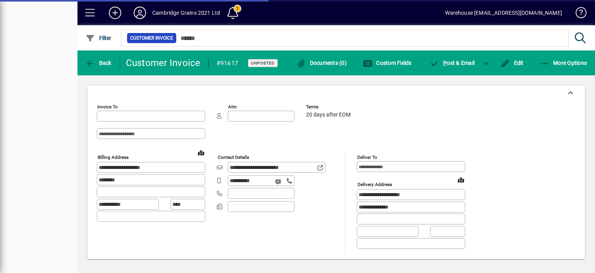
type input "**********"
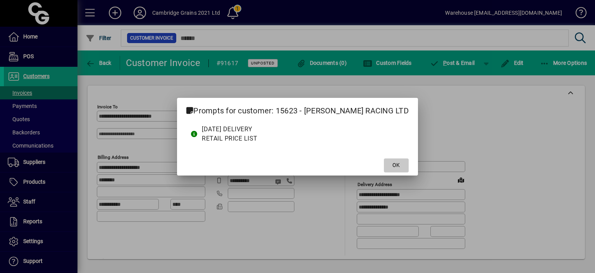
click at [393, 161] on span "OK" at bounding box center [396, 165] width 7 height 8
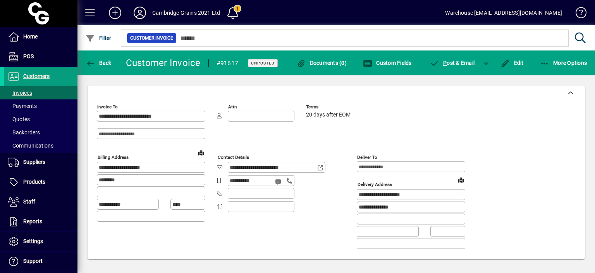
scroll to position [381, 0]
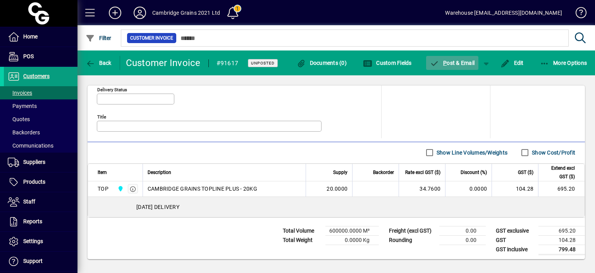
click at [457, 61] on span "P ost & Email" at bounding box center [452, 63] width 45 height 6
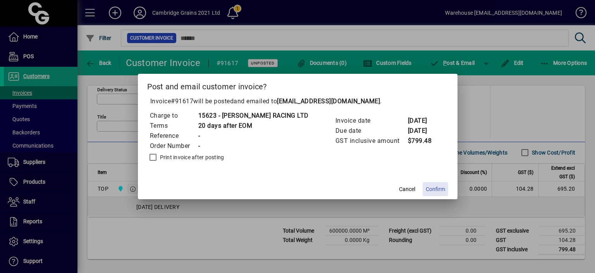
click at [426, 190] on span "Confirm" at bounding box center [435, 189] width 19 height 8
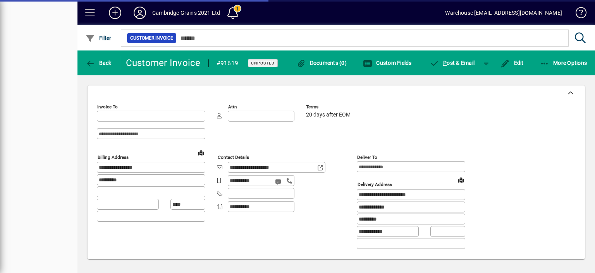
type input "**********"
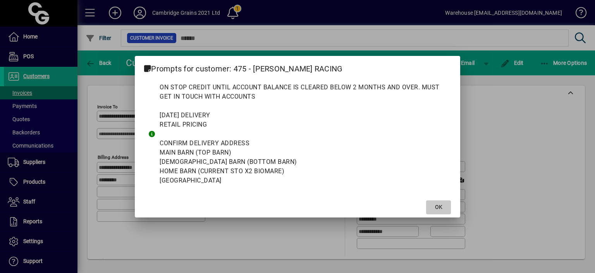
click at [434, 207] on span at bounding box center [438, 207] width 25 height 19
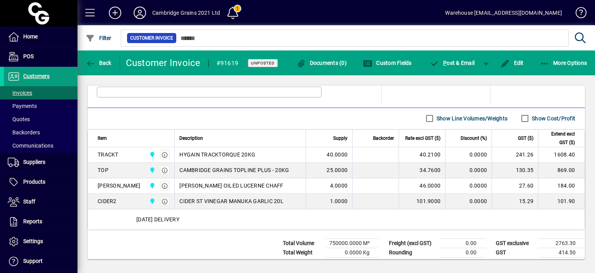
scroll to position [427, 0]
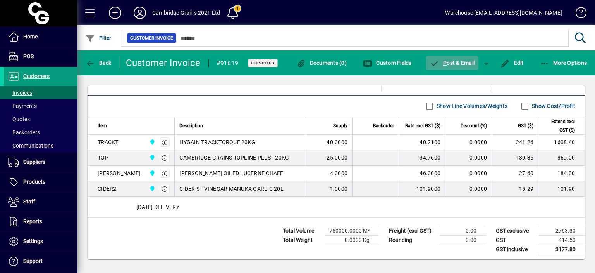
click at [451, 66] on span "button" at bounding box center [452, 62] width 53 height 19
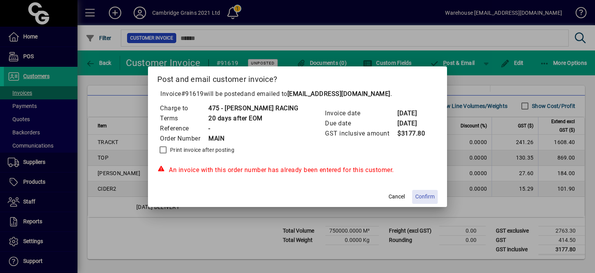
click at [426, 196] on span "Confirm" at bounding box center [425, 196] width 19 height 8
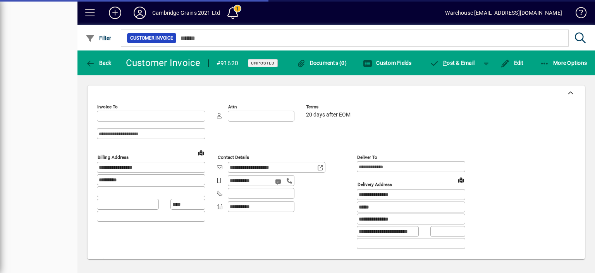
type input "**********"
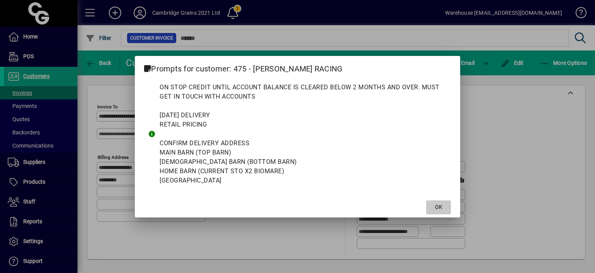
click at [437, 201] on span at bounding box center [438, 207] width 25 height 19
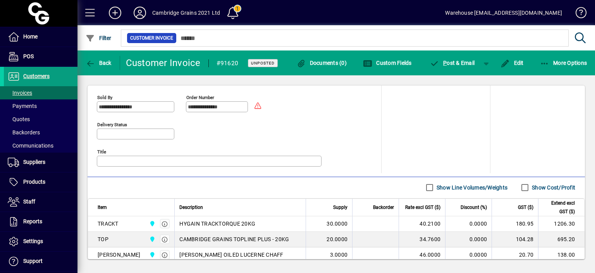
scroll to position [427, 0]
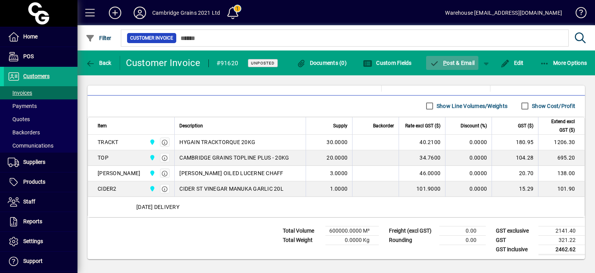
click at [452, 60] on span "P ost & Email" at bounding box center [452, 63] width 45 height 6
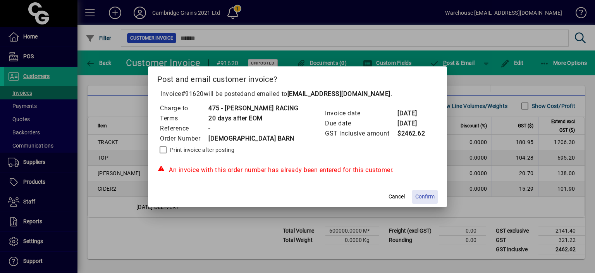
click at [422, 198] on span "Confirm" at bounding box center [425, 196] width 19 height 8
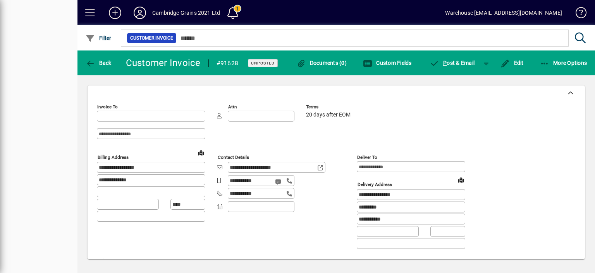
type input "**********"
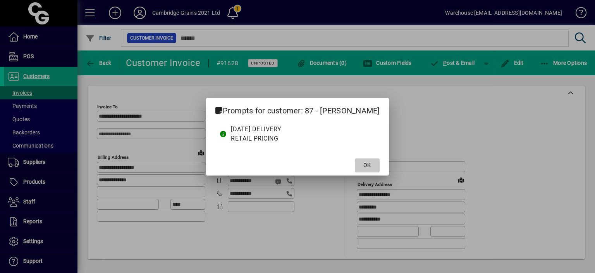
click at [371, 164] on span "OK" at bounding box center [367, 165] width 7 height 8
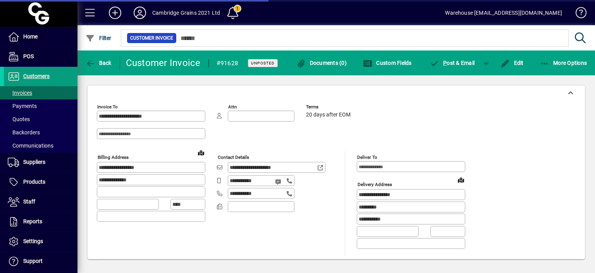
scroll to position [443, 0]
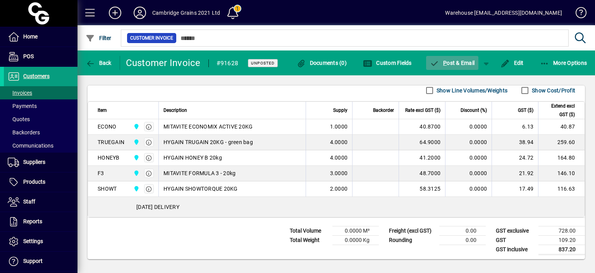
click at [450, 62] on span "P ost & Email" at bounding box center [452, 63] width 45 height 6
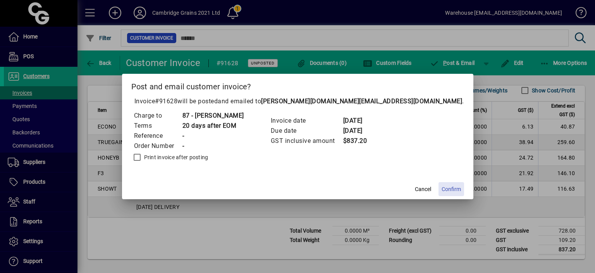
click at [442, 187] on span "Confirm" at bounding box center [451, 189] width 19 height 8
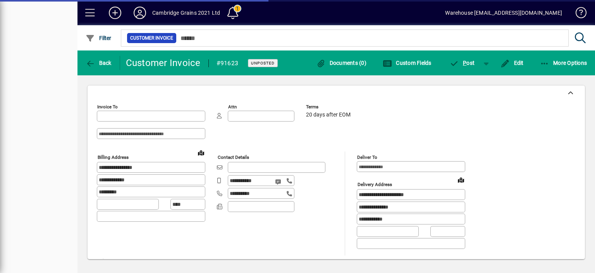
type input "**********"
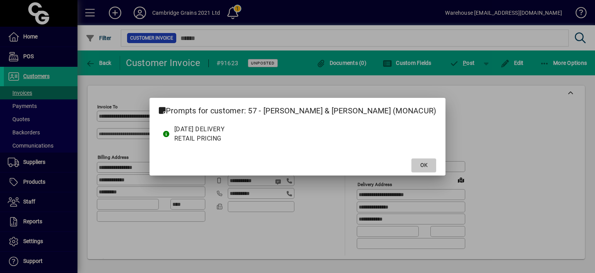
click at [420, 163] on span at bounding box center [424, 165] width 25 height 19
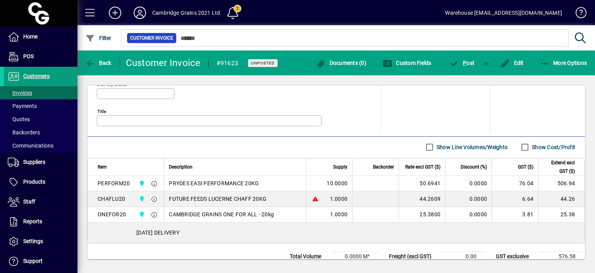
scroll to position [412, 0]
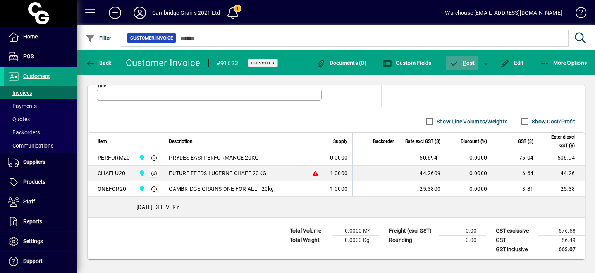
click at [462, 66] on span "P ost" at bounding box center [462, 63] width 25 height 6
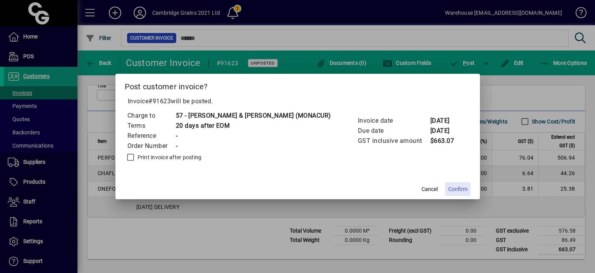
click at [452, 187] on span "Confirm" at bounding box center [458, 189] width 19 height 8
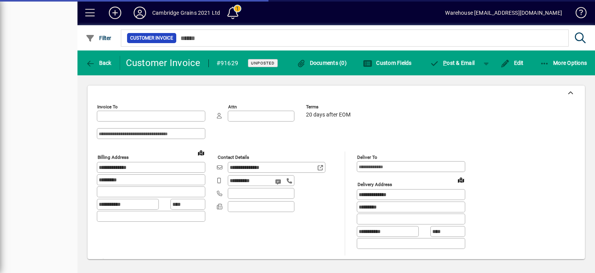
type input "**********"
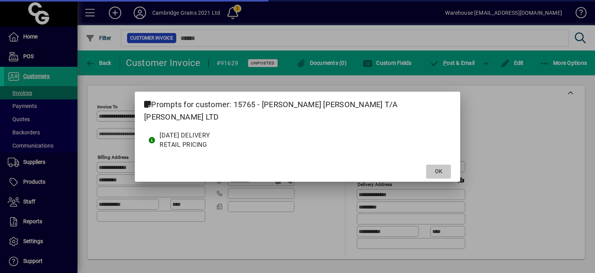
click at [426, 163] on span at bounding box center [438, 171] width 25 height 19
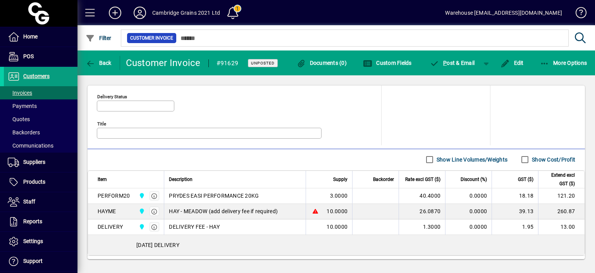
scroll to position [412, 0]
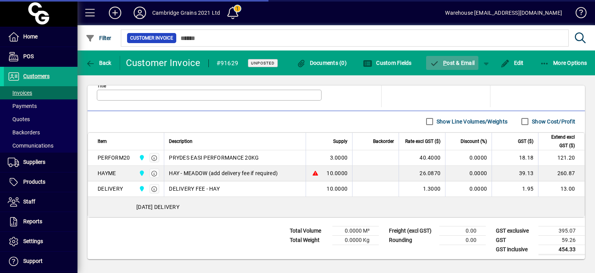
click at [454, 63] on span "P ost & Email" at bounding box center [452, 63] width 45 height 6
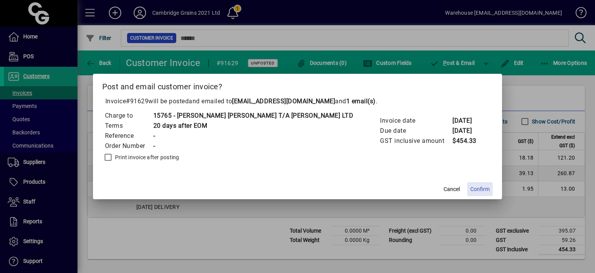
click at [471, 188] on span "Confirm" at bounding box center [480, 189] width 19 height 8
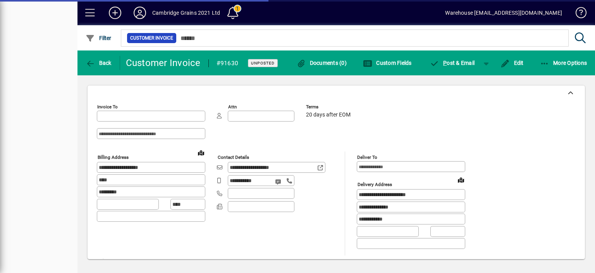
type input "**********"
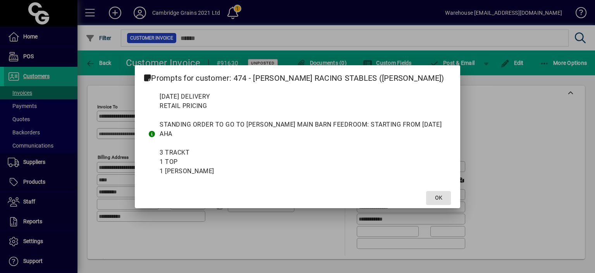
click at [438, 195] on span "OK" at bounding box center [438, 197] width 7 height 8
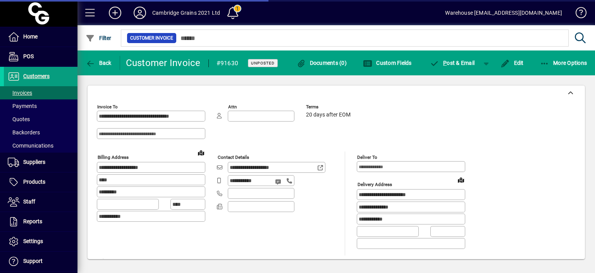
scroll to position [412, 0]
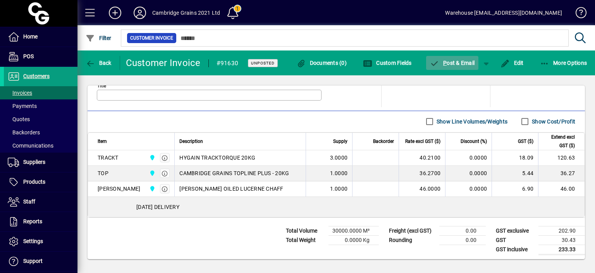
click at [444, 61] on span "P" at bounding box center [445, 63] width 3 height 6
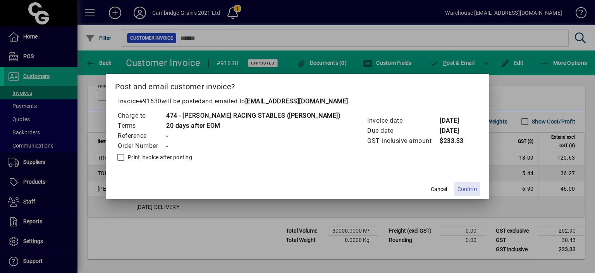
click at [458, 187] on span "Confirm" at bounding box center [467, 189] width 19 height 8
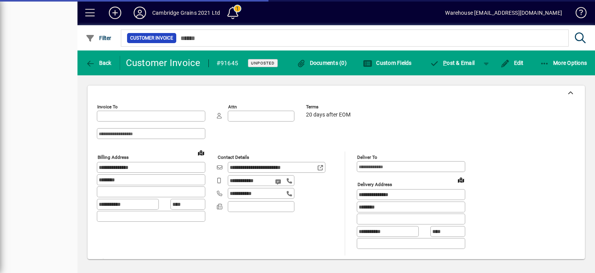
type input "**********"
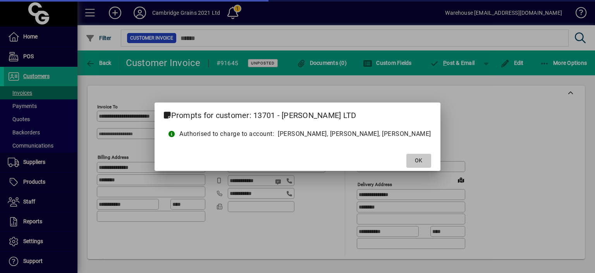
click at [415, 158] on span "OK" at bounding box center [418, 160] width 7 height 8
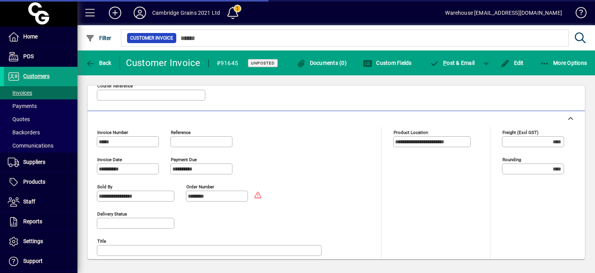
scroll to position [381, 0]
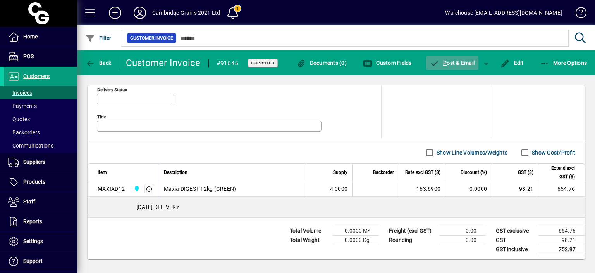
click at [456, 63] on span "P ost & Email" at bounding box center [452, 63] width 45 height 6
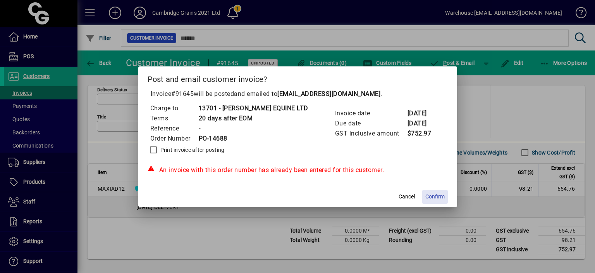
click at [426, 194] on span "Confirm" at bounding box center [435, 196] width 19 height 8
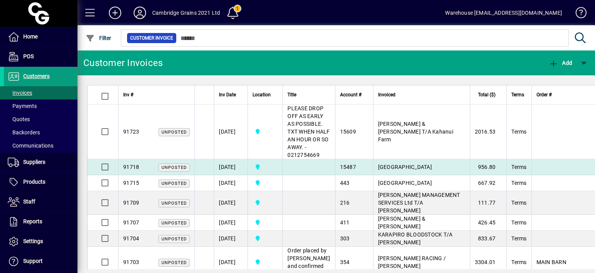
click at [389, 170] on span "[GEOGRAPHIC_DATA]" at bounding box center [405, 167] width 54 height 6
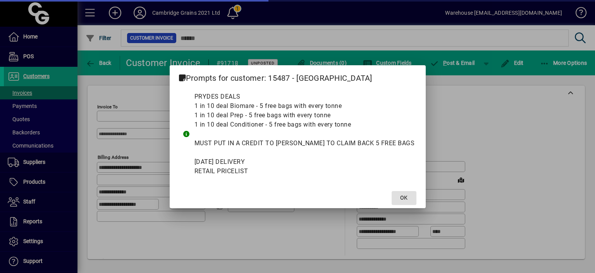
type input "**********"
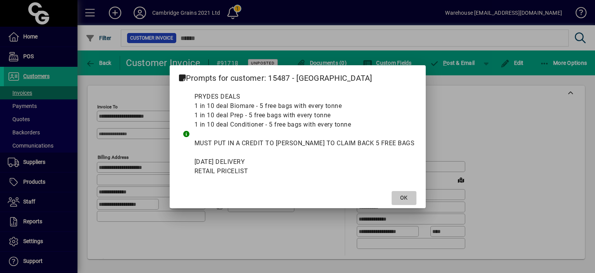
click at [392, 192] on span at bounding box center [404, 197] width 25 height 19
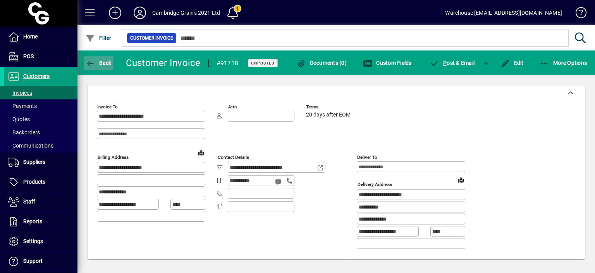
click at [91, 63] on icon "button" at bounding box center [91, 64] width 10 height 8
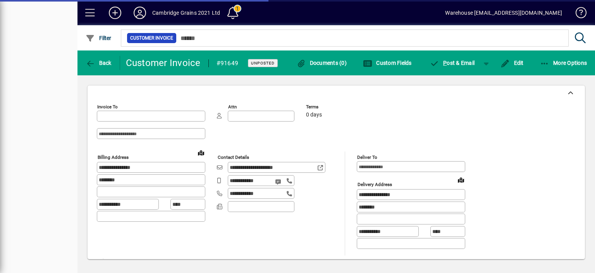
type input "**********"
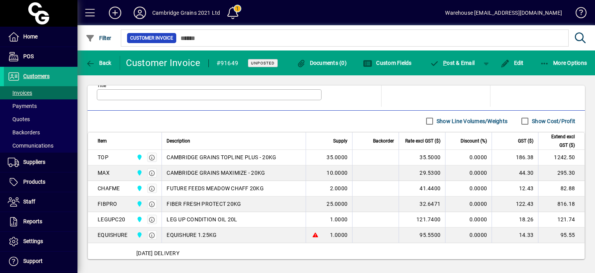
scroll to position [458, 0]
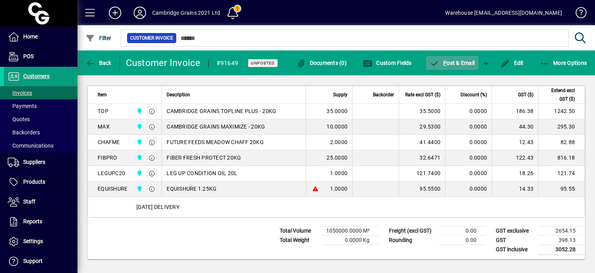
click at [450, 63] on span "P ost & Email" at bounding box center [452, 63] width 45 height 6
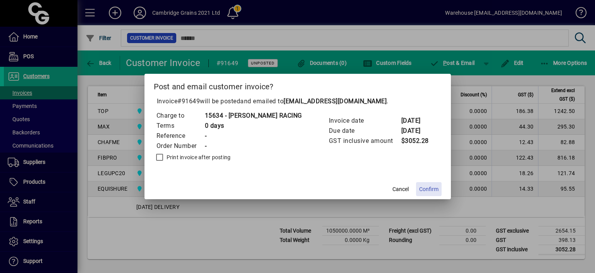
click at [426, 187] on span "Confirm" at bounding box center [428, 189] width 19 height 8
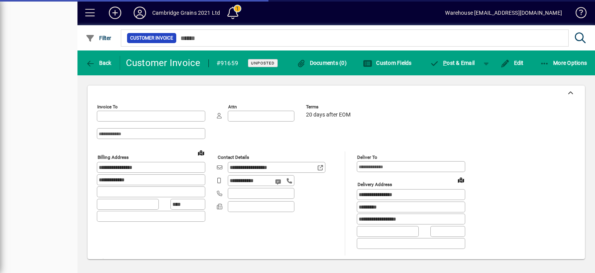
type input "**********"
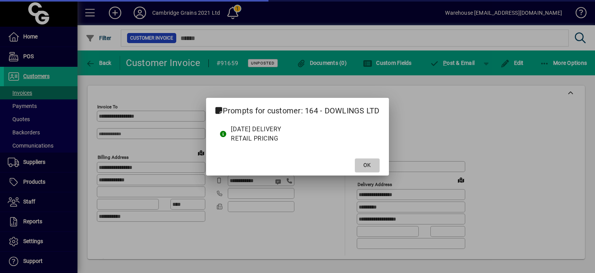
click at [366, 167] on span "OK" at bounding box center [367, 165] width 7 height 8
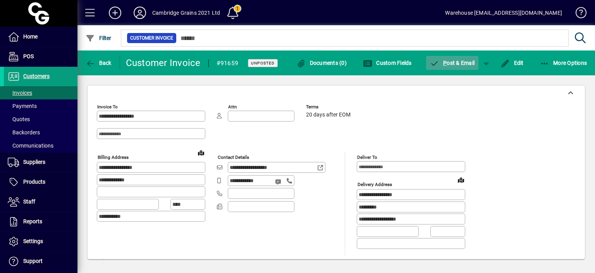
click at [457, 62] on span "P ost & Email" at bounding box center [452, 63] width 45 height 6
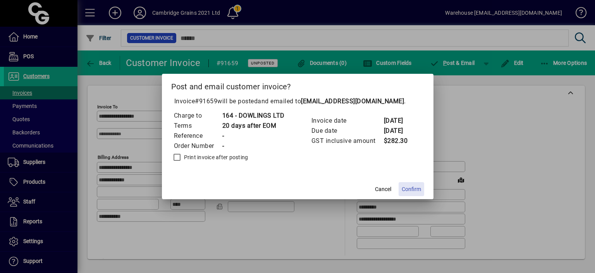
click at [413, 189] on span "Confirm" at bounding box center [411, 189] width 19 height 8
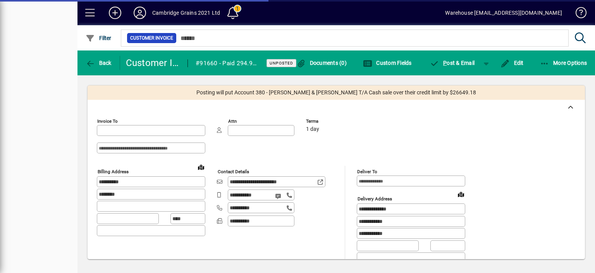
type input "**********"
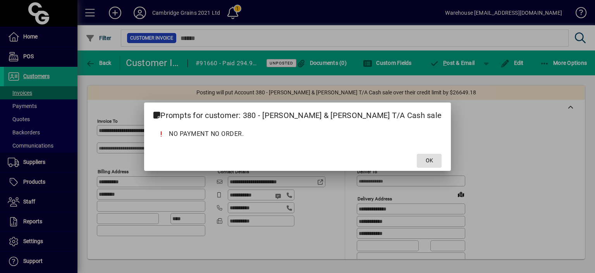
click at [426, 158] on span "OK" at bounding box center [429, 160] width 7 height 8
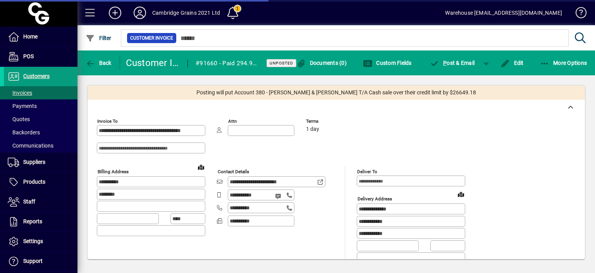
scroll to position [411, 0]
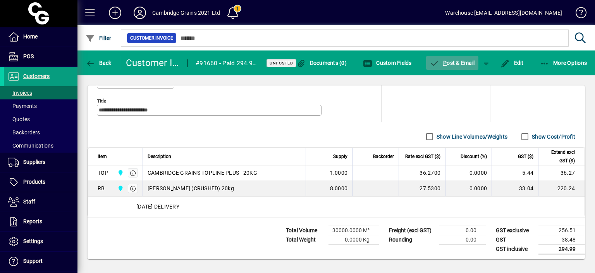
click at [456, 63] on span "P ost & Email" at bounding box center [452, 63] width 45 height 6
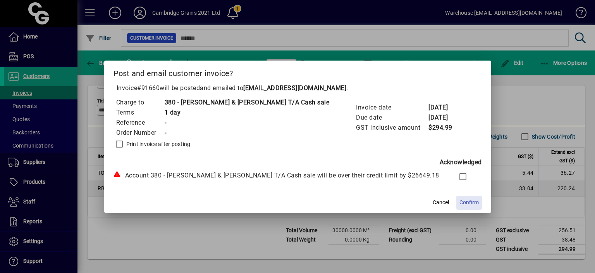
click at [461, 202] on span "Confirm" at bounding box center [469, 202] width 19 height 8
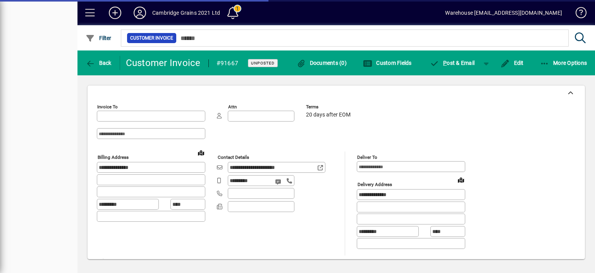
type input "**********"
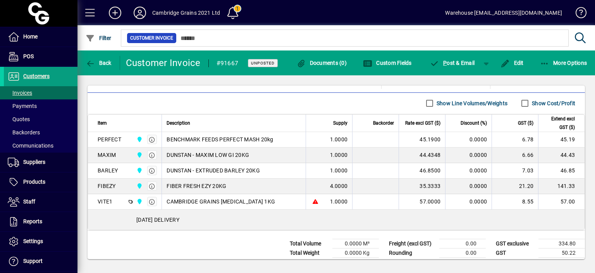
scroll to position [443, 0]
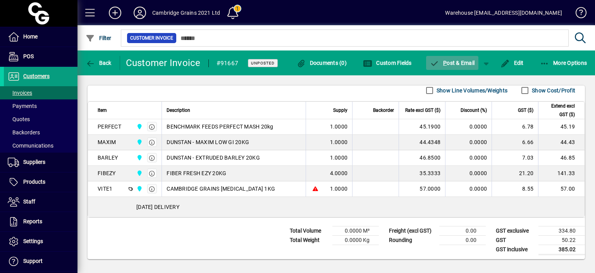
click at [459, 60] on span "P ost & Email" at bounding box center [452, 63] width 45 height 6
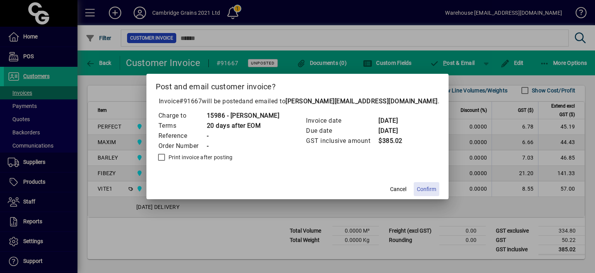
click at [418, 188] on span "Confirm" at bounding box center [426, 189] width 19 height 8
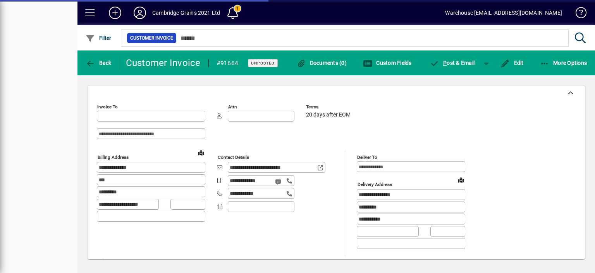
type input "**********"
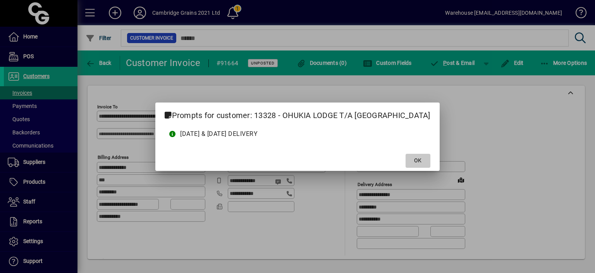
click at [414, 163] on span "OK" at bounding box center [417, 160] width 7 height 8
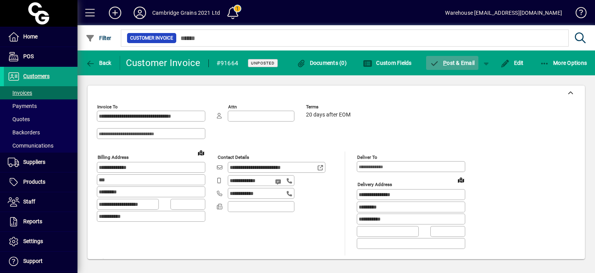
click at [459, 63] on span "P ost & Email" at bounding box center [452, 63] width 45 height 6
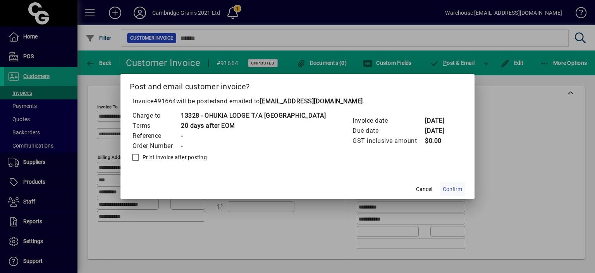
click at [444, 186] on span "Confirm" at bounding box center [452, 189] width 19 height 8
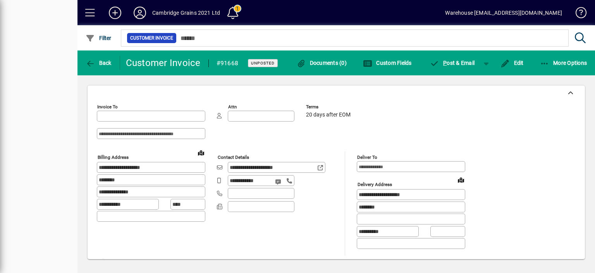
type input "**********"
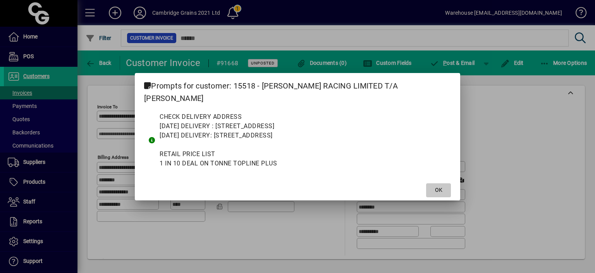
click at [435, 186] on span "OK" at bounding box center [438, 190] width 7 height 8
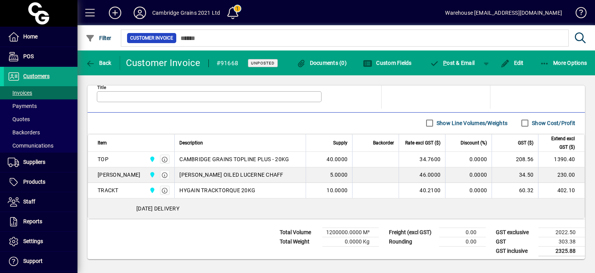
scroll to position [412, 0]
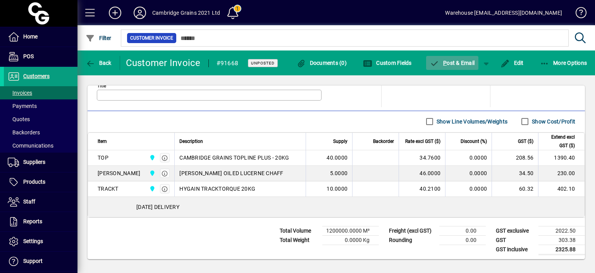
click at [454, 58] on span "button" at bounding box center [452, 62] width 53 height 19
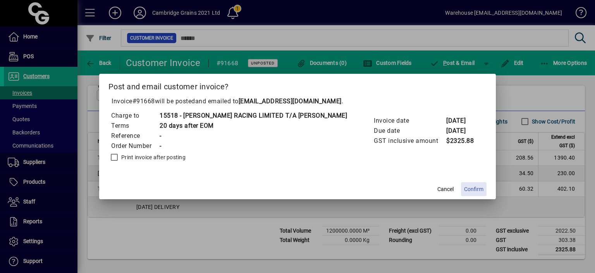
click at [464, 190] on span "Confirm" at bounding box center [473, 189] width 19 height 8
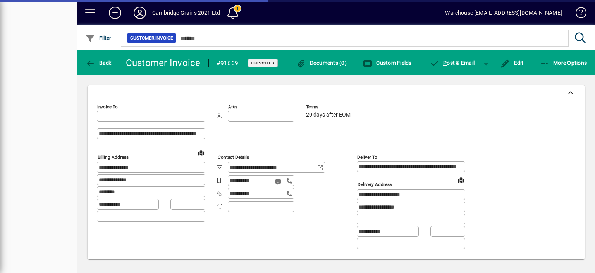
type input "**********"
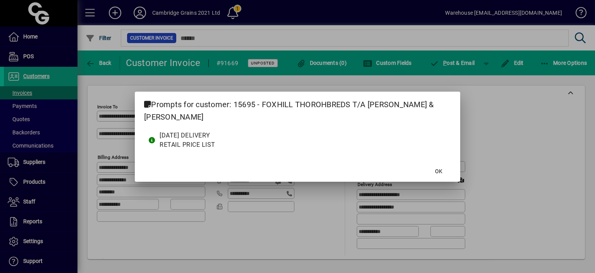
click at [437, 174] on div "Prompts for customer: 15695 - FOXHILL THOROHBREDS T/A Benjamin King & Lena Jone…" at bounding box center [298, 136] width 326 height 90
click at [438, 172] on div "Prompts for customer: 15695 - FOXHILL THOROHBREDS T/A Benjamin King & Lena Jone…" at bounding box center [298, 136] width 326 height 90
click at [437, 170] on div "Prompts for customer: 15695 - FOXHILL THOROHBREDS T/A Benjamin King & Lena Jone…" at bounding box center [298, 136] width 326 height 90
click at [414, 173] on div "Prompts for customer: 15695 - FOXHILL THOROHBREDS T/A Benjamin King & Lena Jone…" at bounding box center [298, 136] width 326 height 90
click at [439, 170] on div "Prompts for customer: 15695 - FOXHILL THOROHBREDS T/A Benjamin King & Lena Jone…" at bounding box center [298, 136] width 326 height 90
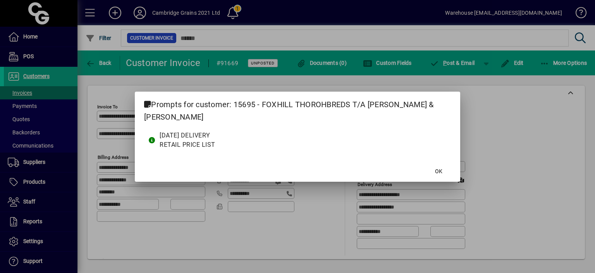
click at [499, 125] on div at bounding box center [297, 136] width 595 height 273
click at [438, 171] on span "OK" at bounding box center [438, 171] width 7 height 8
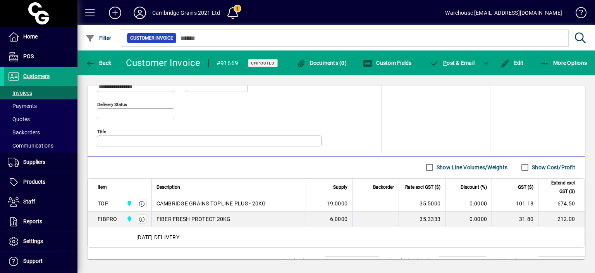
scroll to position [396, 0]
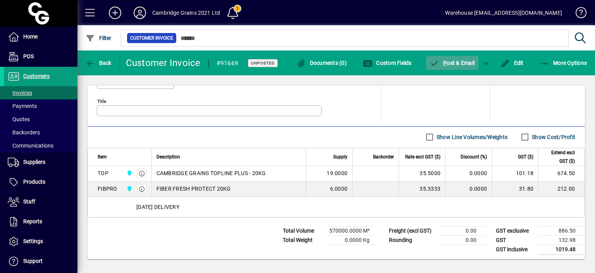
click at [450, 64] on span "P ost & Email" at bounding box center [452, 63] width 45 height 6
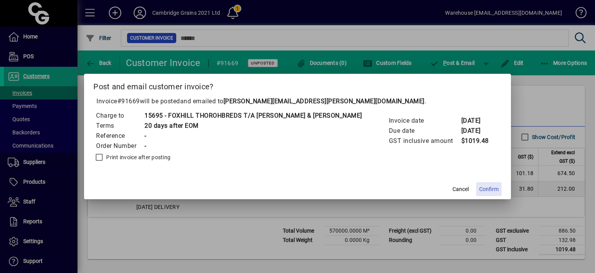
click at [480, 189] on span "Confirm" at bounding box center [489, 189] width 19 height 8
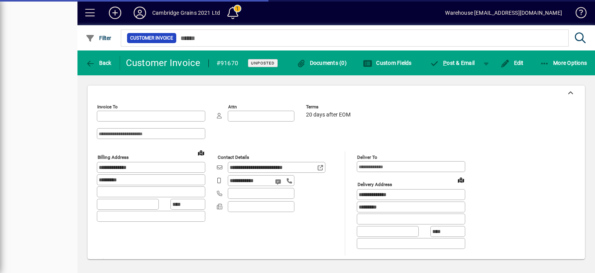
type input "**********"
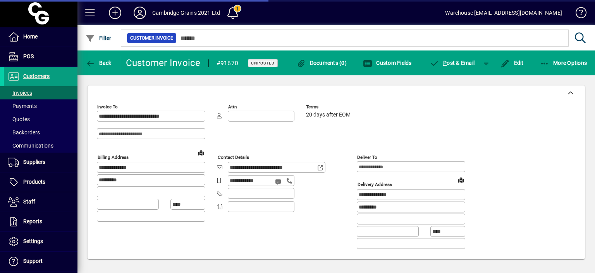
scroll to position [443, 0]
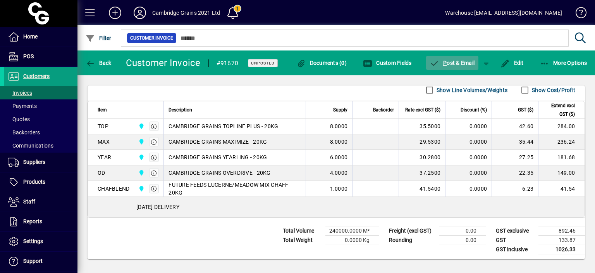
click at [444, 63] on span "P" at bounding box center [445, 63] width 3 height 6
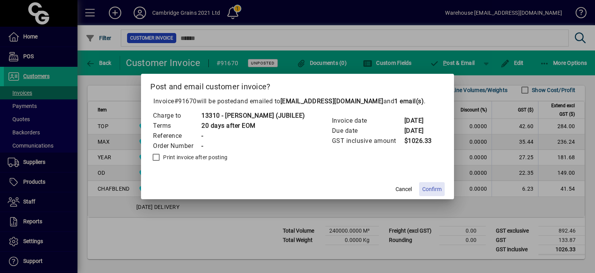
click at [433, 186] on span "Confirm" at bounding box center [432, 189] width 19 height 8
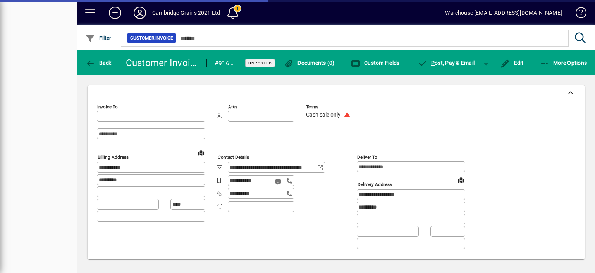
type input "**********"
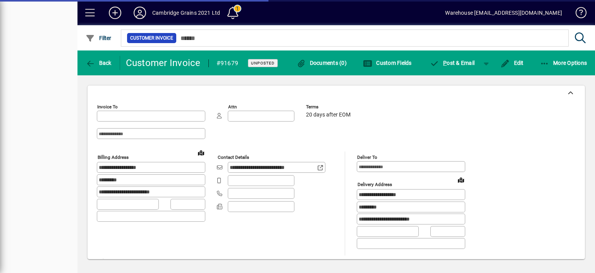
type input "**********"
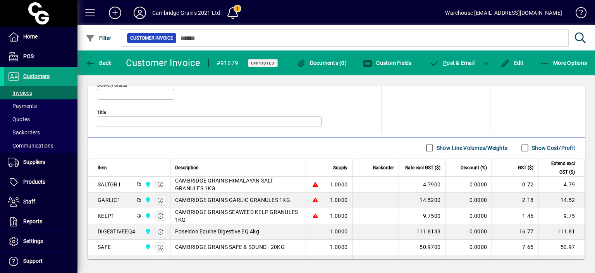
scroll to position [459, 0]
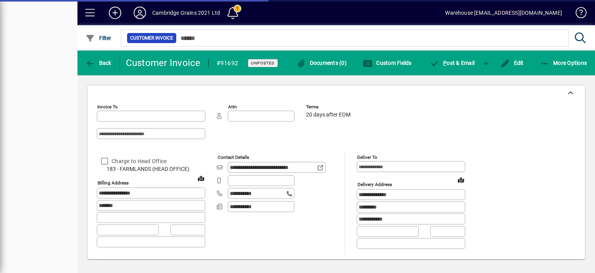
type input "**********"
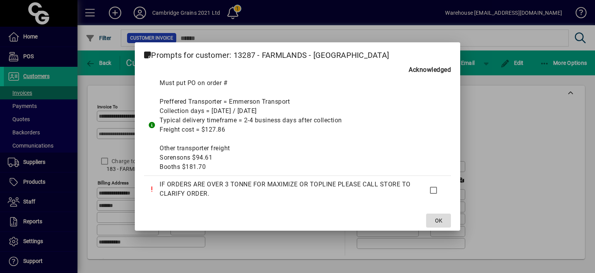
click at [440, 221] on span "OK" at bounding box center [438, 220] width 7 height 8
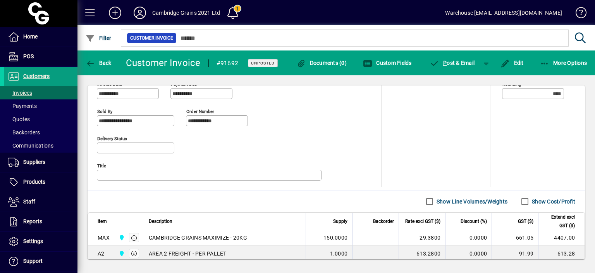
scroll to position [376, 0]
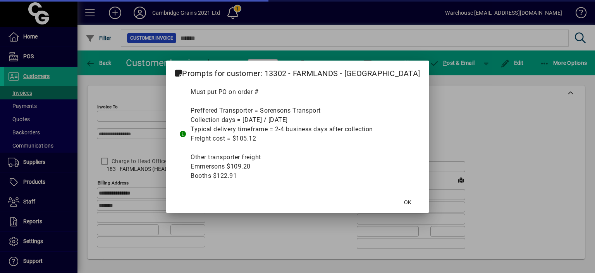
type input "**********"
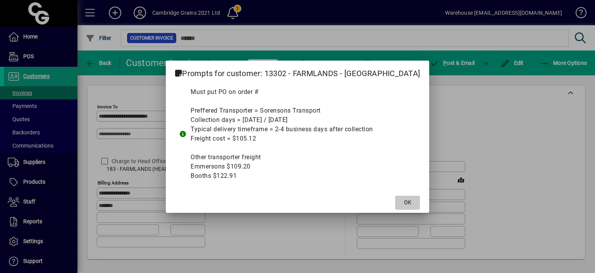
click at [404, 200] on span "OK" at bounding box center [407, 202] width 7 height 8
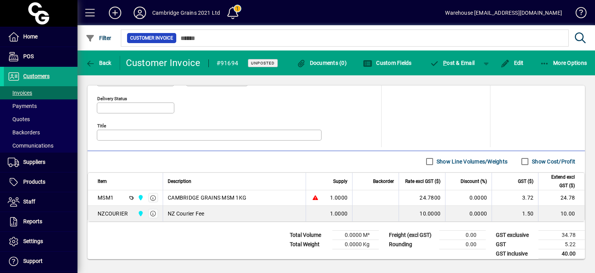
scroll to position [376, 0]
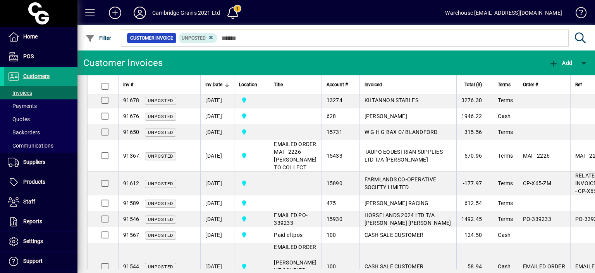
scroll to position [462, 0]
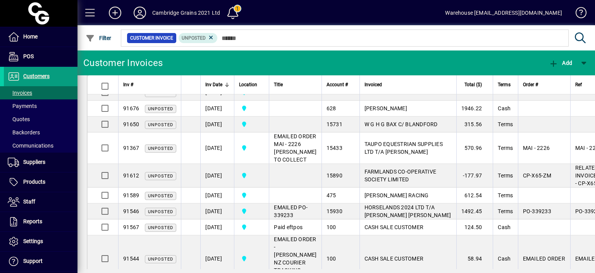
click at [397, 79] on span "BINDI BEATSON" at bounding box center [394, 76] width 59 height 6
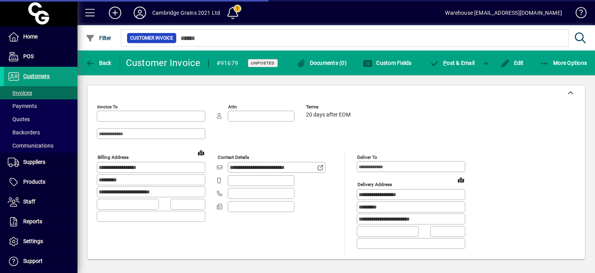
type input "**********"
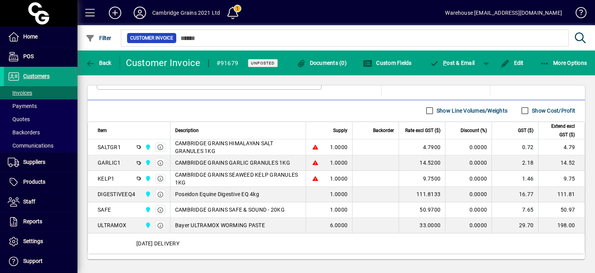
scroll to position [428, 0]
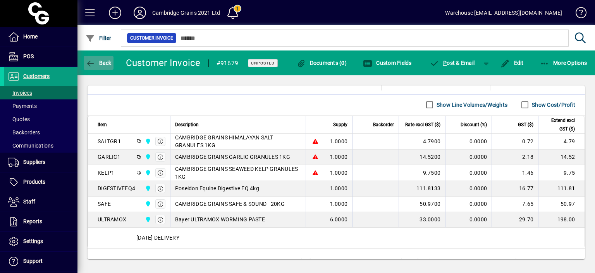
click at [98, 66] on span "button" at bounding box center [99, 62] width 30 height 19
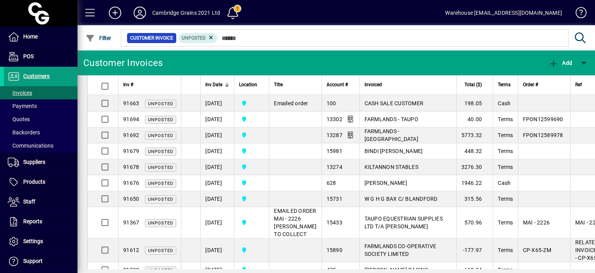
scroll to position [394, 0]
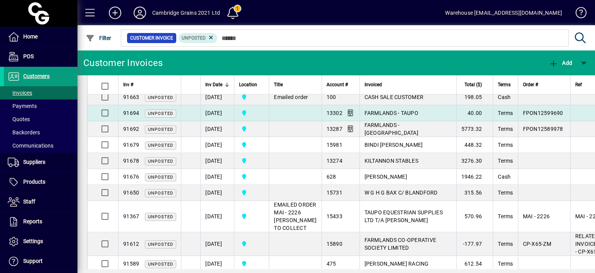
click at [389, 116] on span "FARMLANDS - TAUPO" at bounding box center [392, 113] width 54 height 6
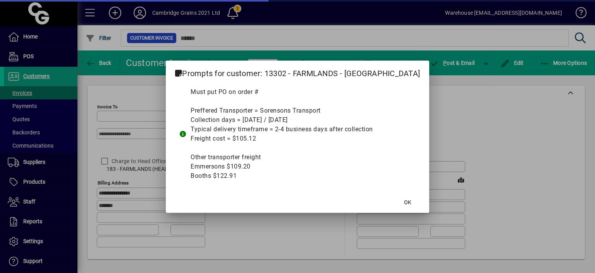
type input "**********"
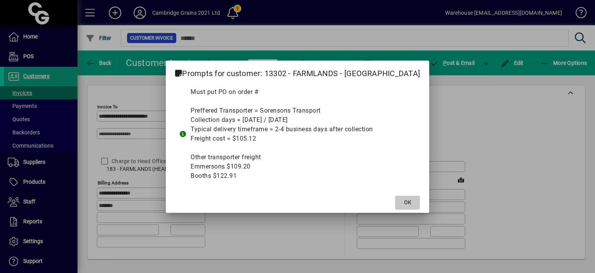
click at [404, 199] on span "OK" at bounding box center [407, 202] width 7 height 8
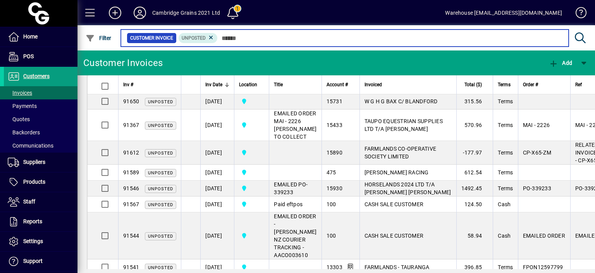
scroll to position [473, 0]
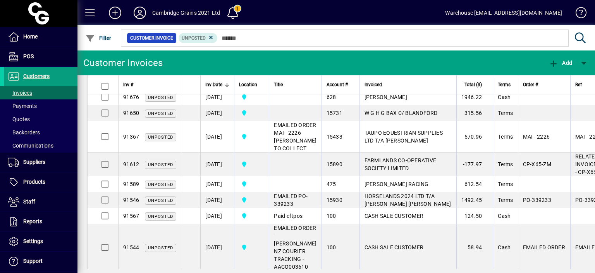
click at [419, 56] on span "FARMLANDS - NEW PLYMOUTH" at bounding box center [392, 49] width 54 height 14
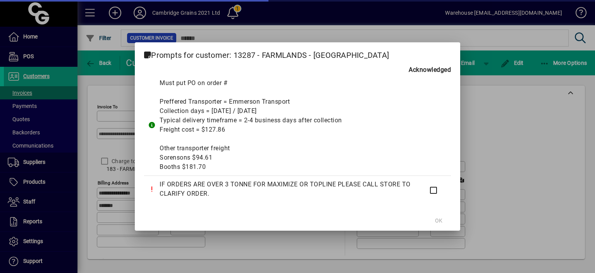
type input "**********"
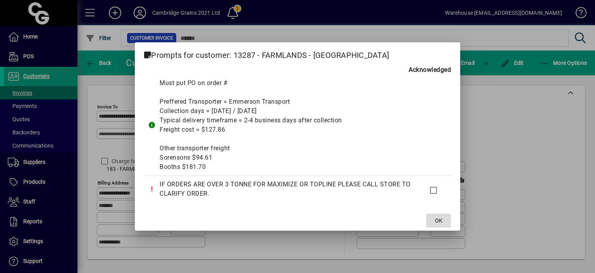
click at [439, 220] on span "OK" at bounding box center [438, 220] width 7 height 8
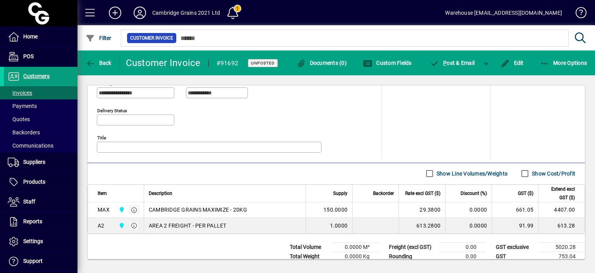
scroll to position [376, 0]
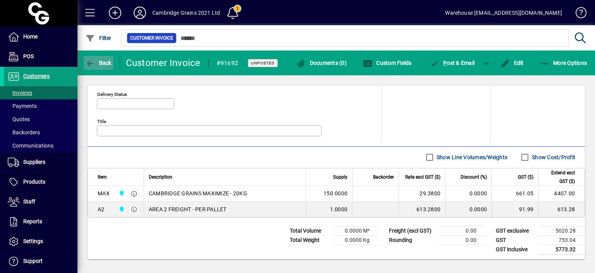
click at [88, 62] on icon "button" at bounding box center [91, 64] width 10 height 8
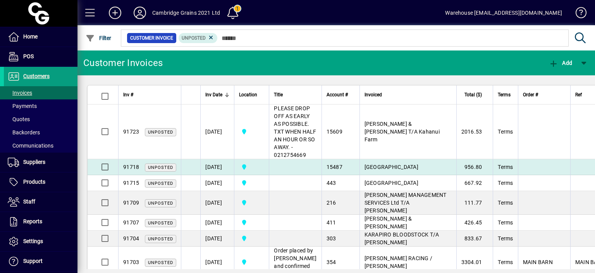
click at [369, 170] on span "LANDSDOWNE PARK" at bounding box center [392, 167] width 54 height 6
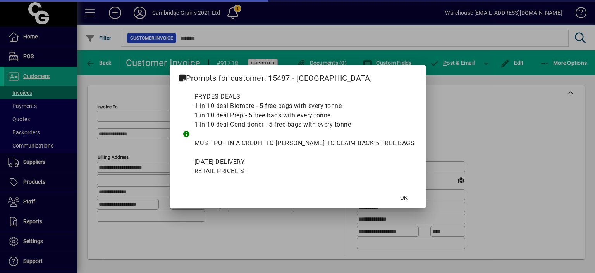
type input "**********"
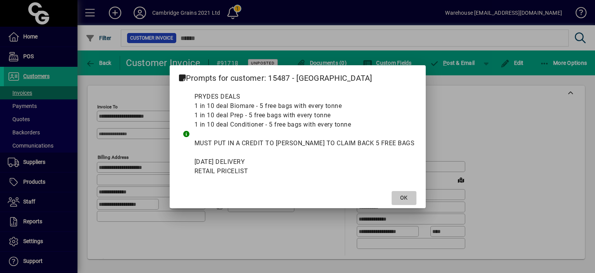
click at [392, 197] on span at bounding box center [404, 197] width 25 height 19
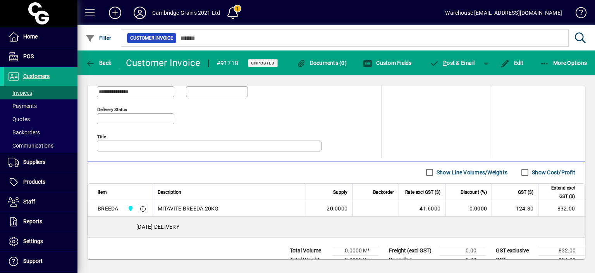
scroll to position [363, 0]
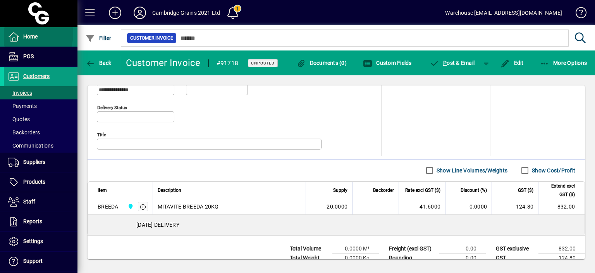
click at [26, 34] on span "Home" at bounding box center [30, 36] width 14 height 6
